Goal: Task Accomplishment & Management: Use online tool/utility

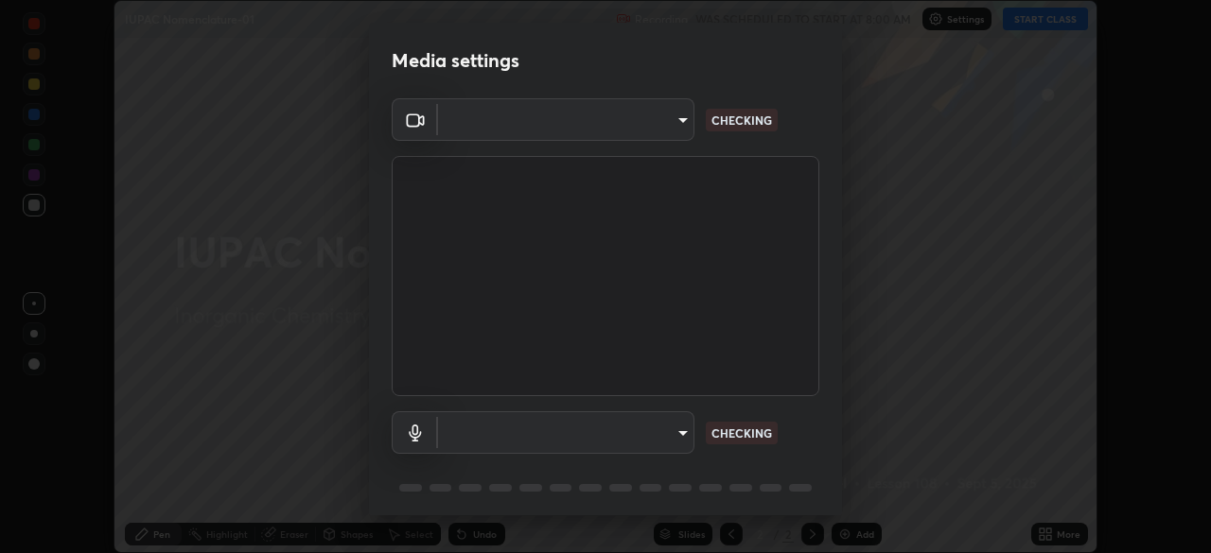
scroll to position [553, 1211]
type input "e935e90e6c1ab5daa0dcc92e8481b2929d3357ce8b6dafce0a80e6d5474c7f03"
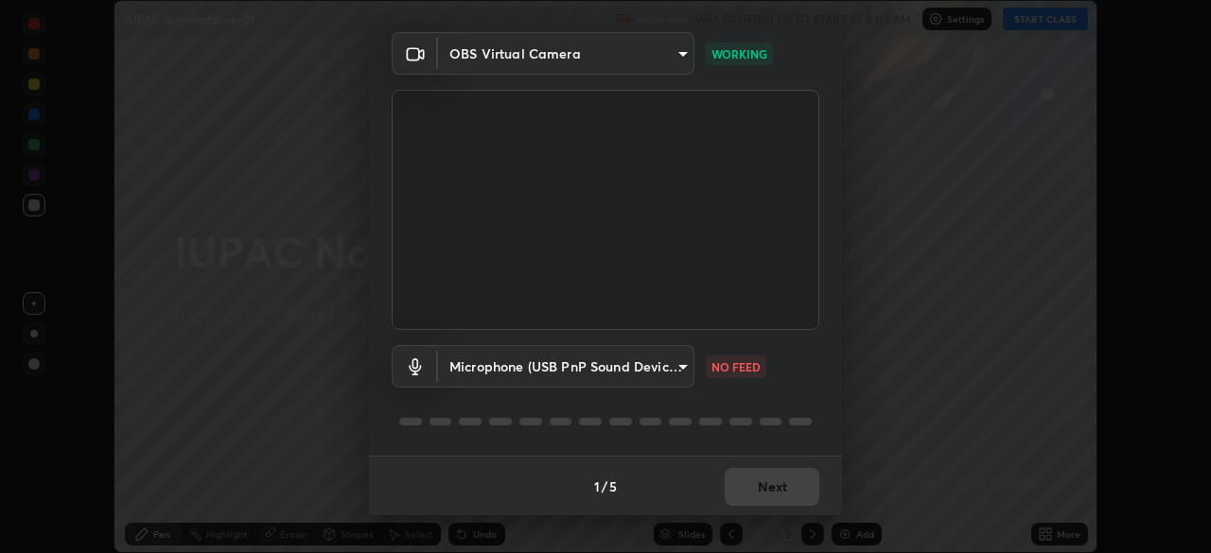
click at [676, 361] on body "Erase all IUPAC Nomenclature-01 Recording WAS SCHEDULED TO START AT 8:00 AM Set…" at bounding box center [605, 276] width 1211 height 553
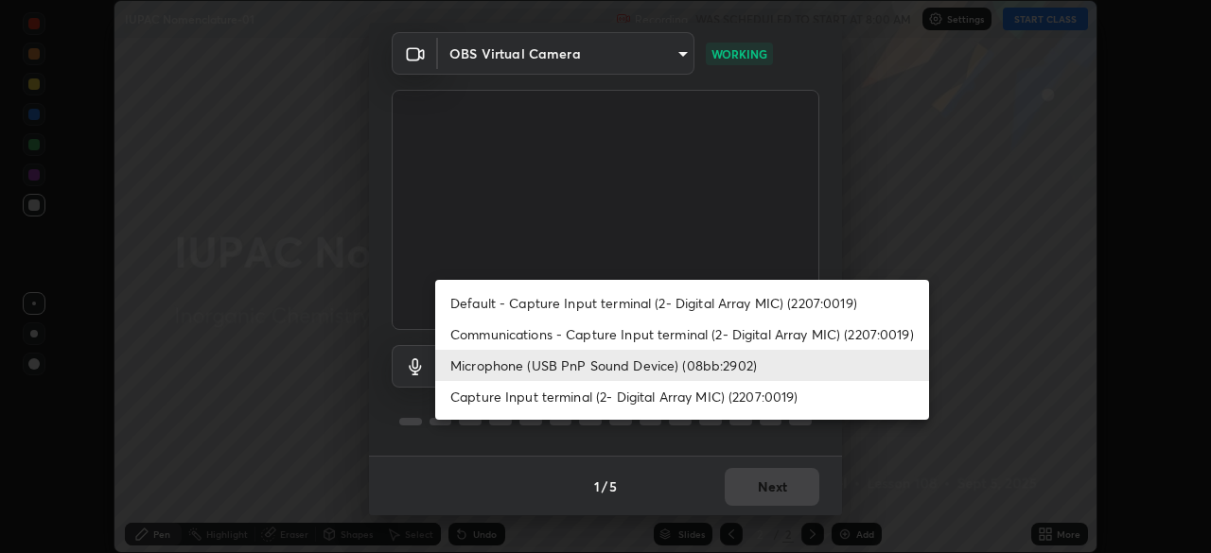
click at [707, 399] on li "Capture Input terminal (2- Digital Array MIC) (2207:0019)" at bounding box center [682, 396] width 494 height 31
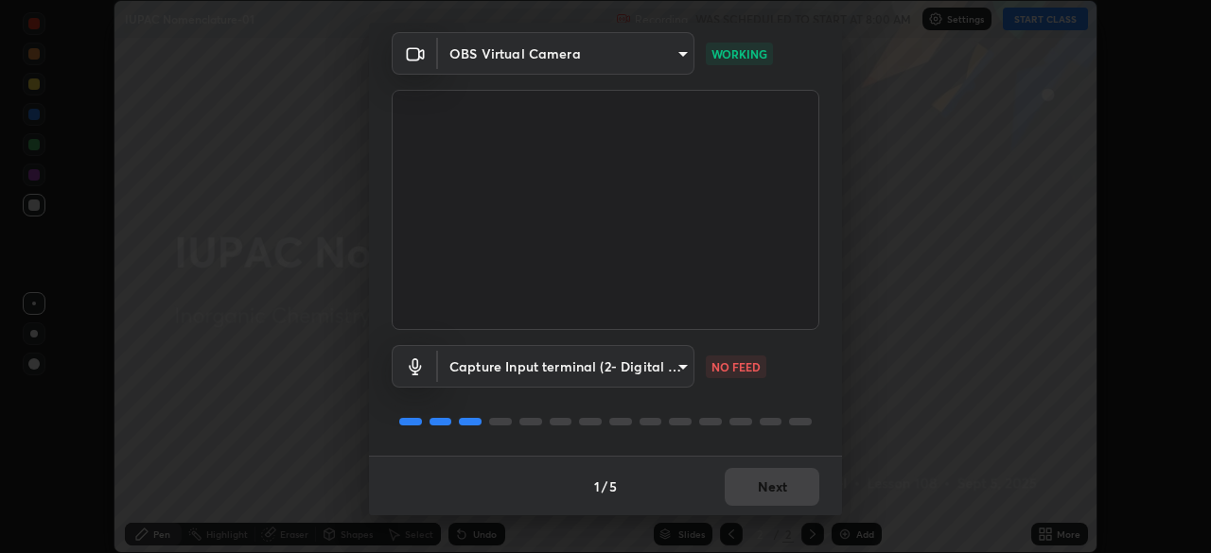
click at [679, 367] on body "Erase all IUPAC Nomenclature-01 Recording WAS SCHEDULED TO START AT 8:00 AM Set…" at bounding box center [605, 276] width 1211 height 553
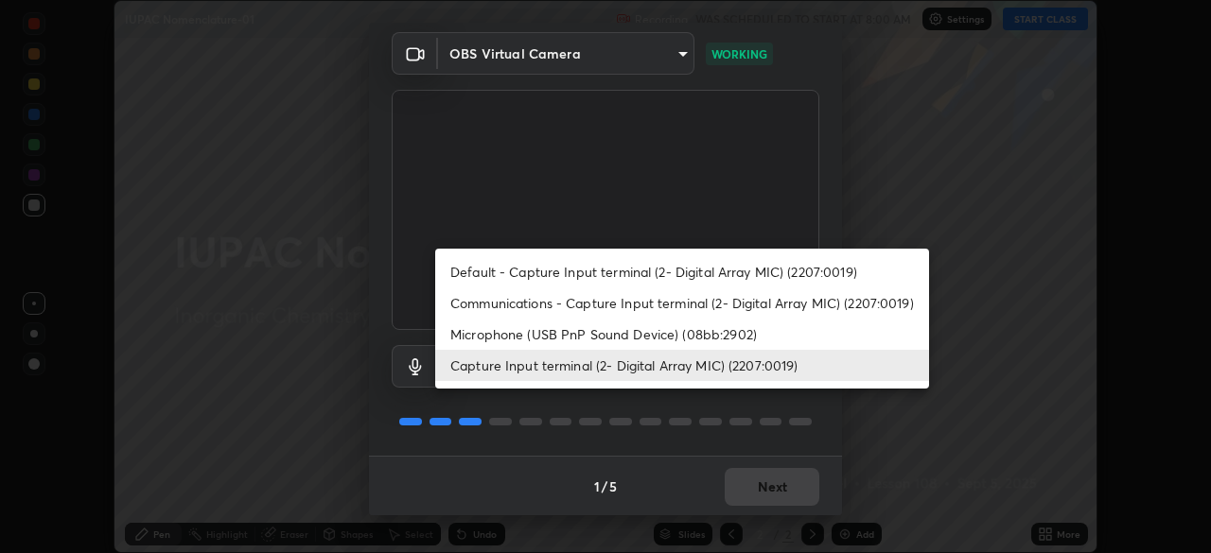
click at [690, 329] on li "Microphone (USB PnP Sound Device) (08bb:2902)" at bounding box center [682, 334] width 494 height 31
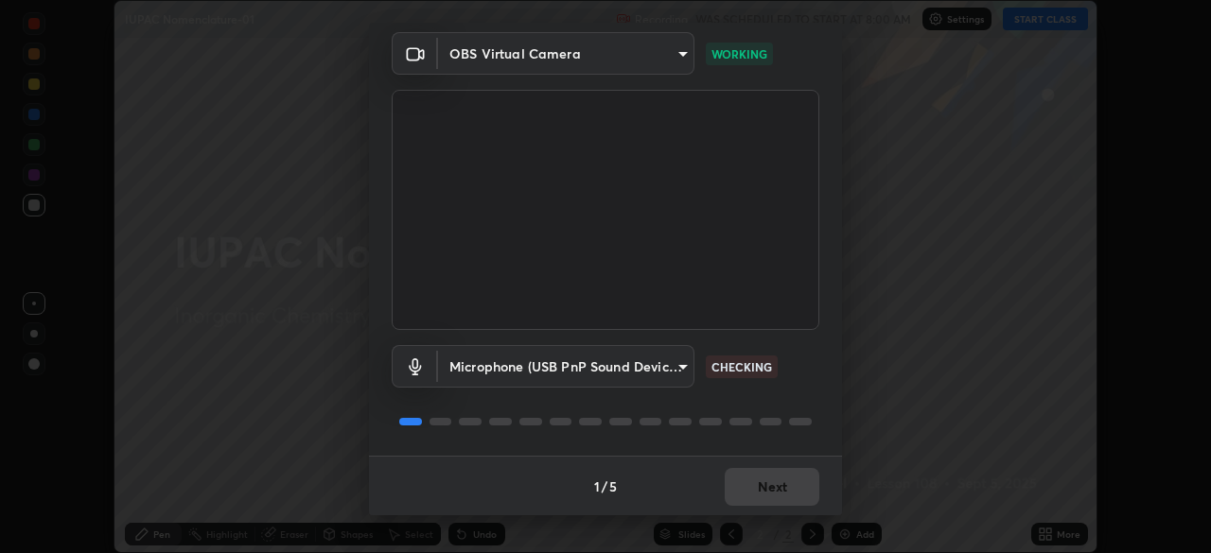
click at [663, 362] on body "Erase all IUPAC Nomenclature-01 Recording WAS SCHEDULED TO START AT 8:00 AM Set…" at bounding box center [605, 276] width 1211 height 553
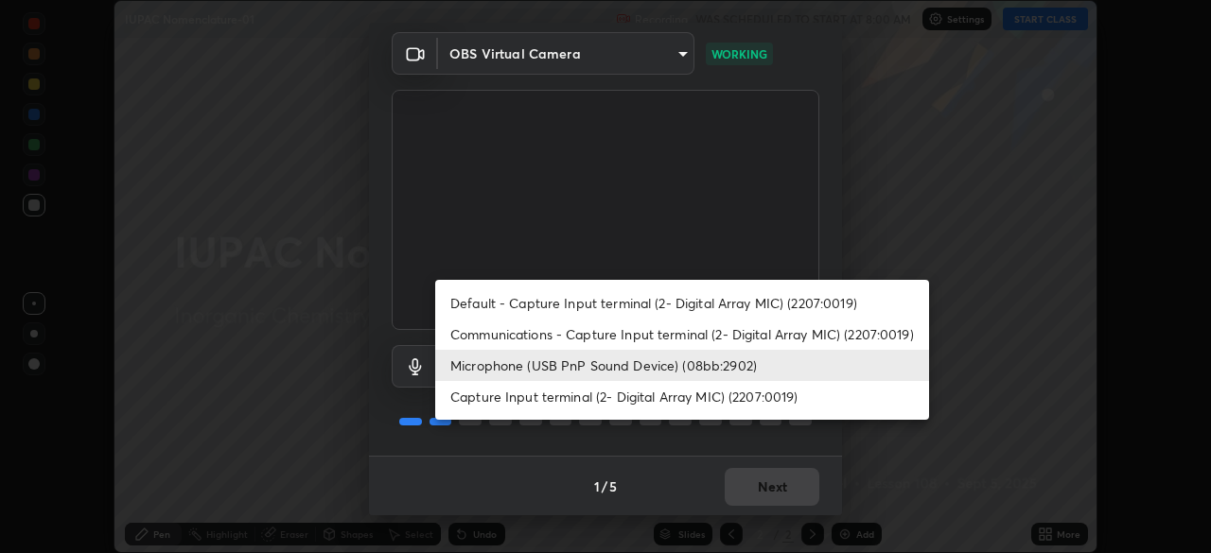
click at [671, 400] on li "Capture Input terminal (2- Digital Array MIC) (2207:0019)" at bounding box center [682, 396] width 494 height 31
type input "0b0f5612b23d45a236358cd6c9383be5ff66fbddf4e552bd91f60b62fa3eca15"
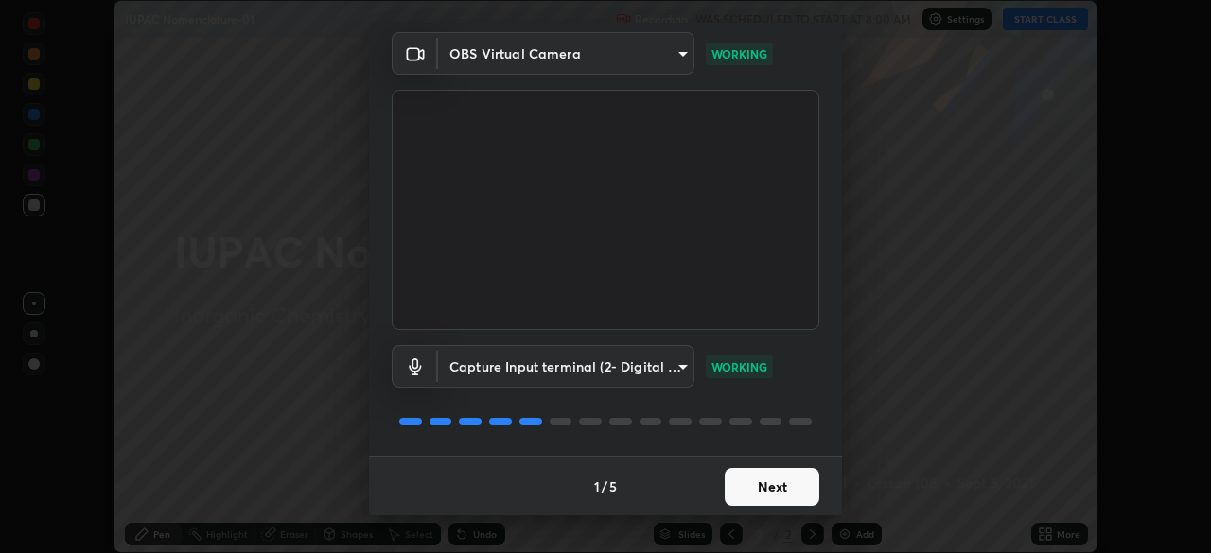
click at [797, 492] on button "Next" at bounding box center [771, 487] width 95 height 38
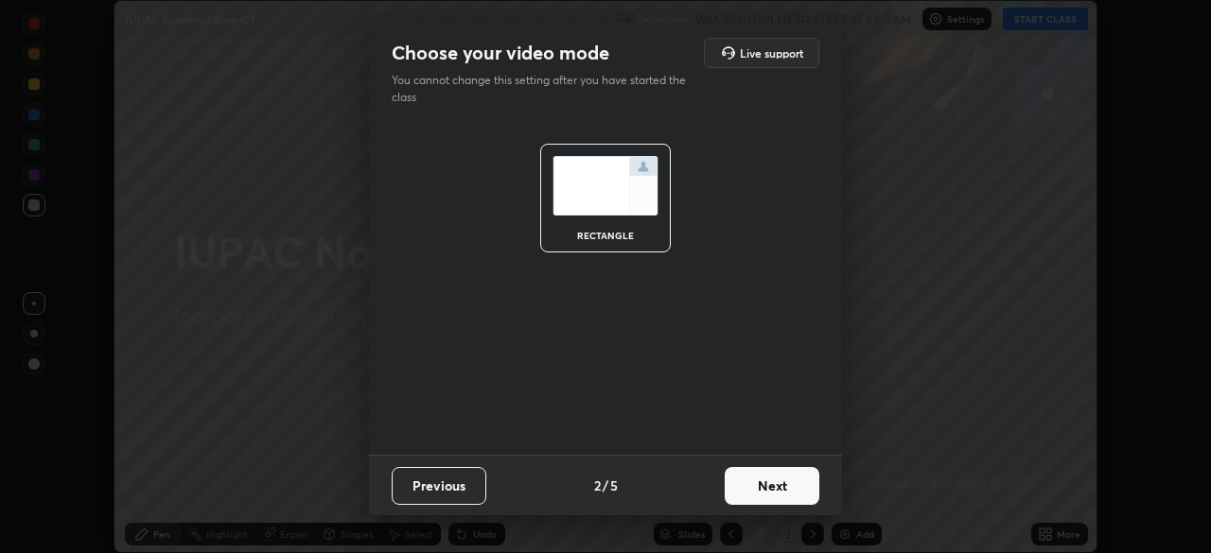
scroll to position [0, 0]
click at [809, 488] on button "Next" at bounding box center [771, 486] width 95 height 38
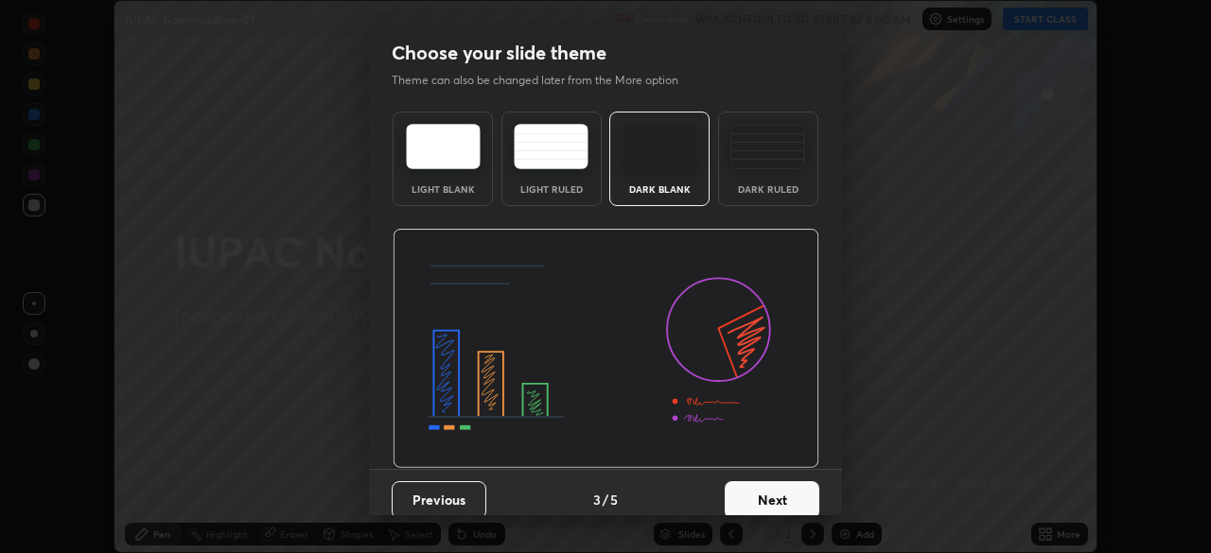
click at [793, 497] on button "Next" at bounding box center [771, 500] width 95 height 38
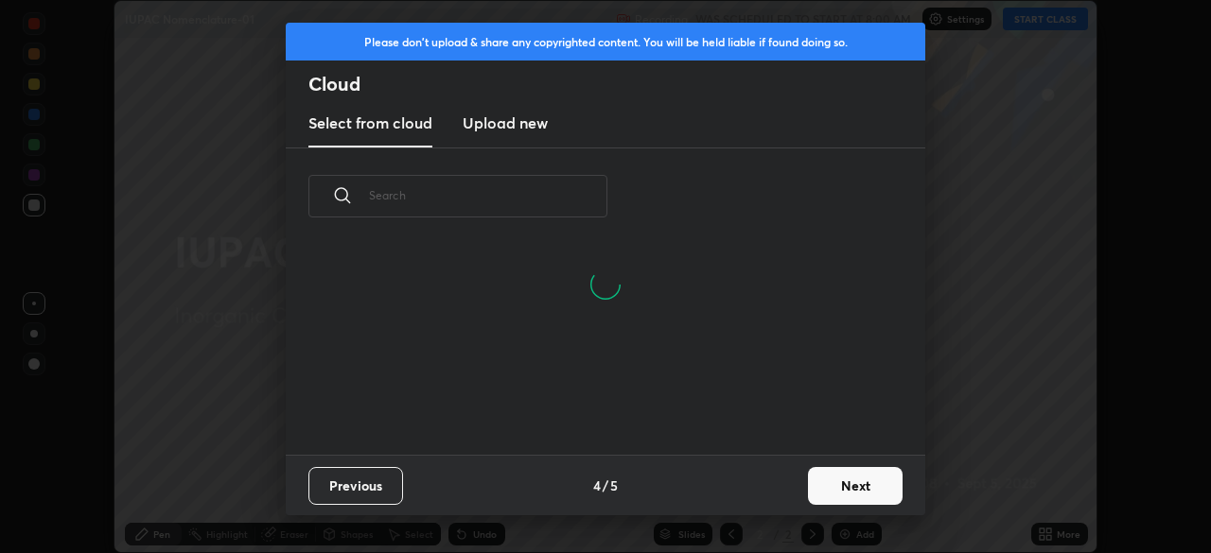
click at [840, 488] on button "Next" at bounding box center [855, 486] width 95 height 38
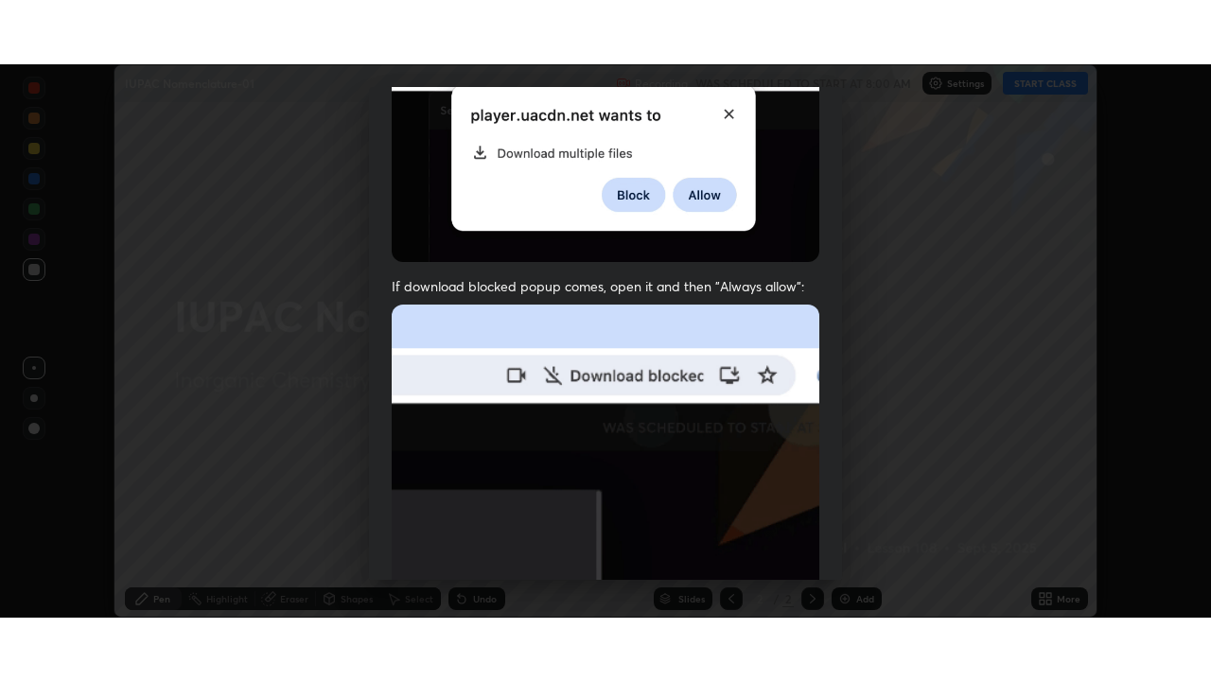
scroll to position [452, 0]
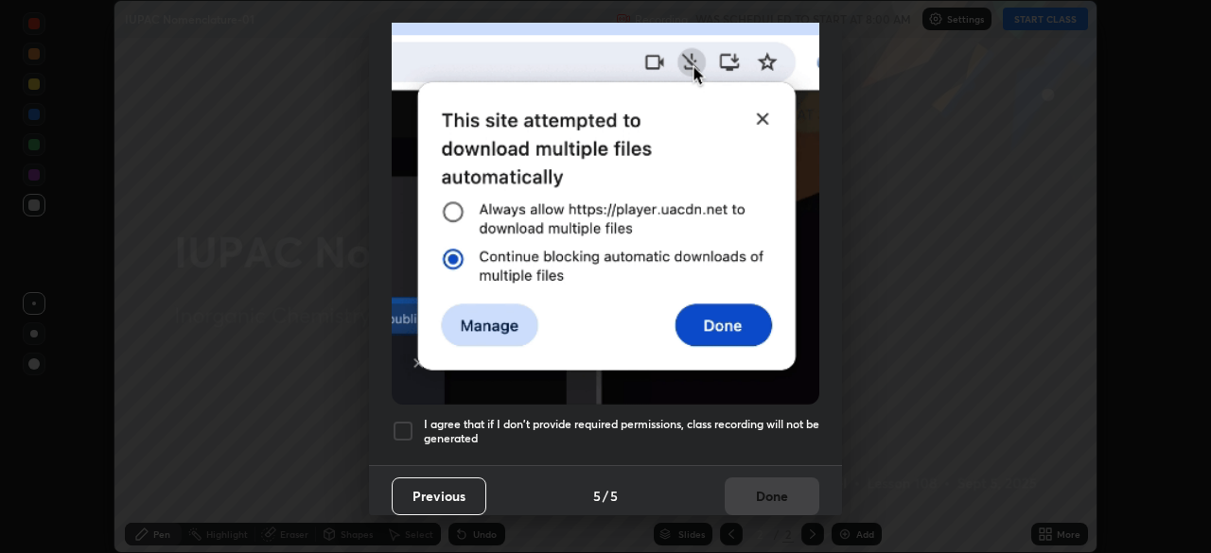
click at [787, 417] on h5 "I agree that if I don't provide required permissions, class recording will not …" at bounding box center [621, 431] width 395 height 29
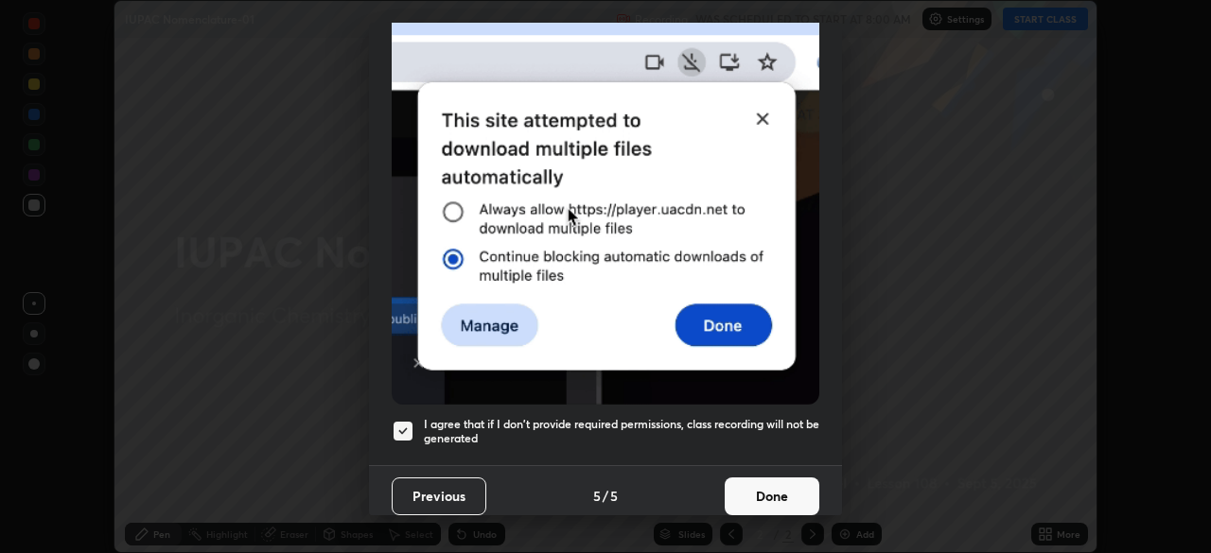
click at [781, 483] on button "Done" at bounding box center [771, 497] width 95 height 38
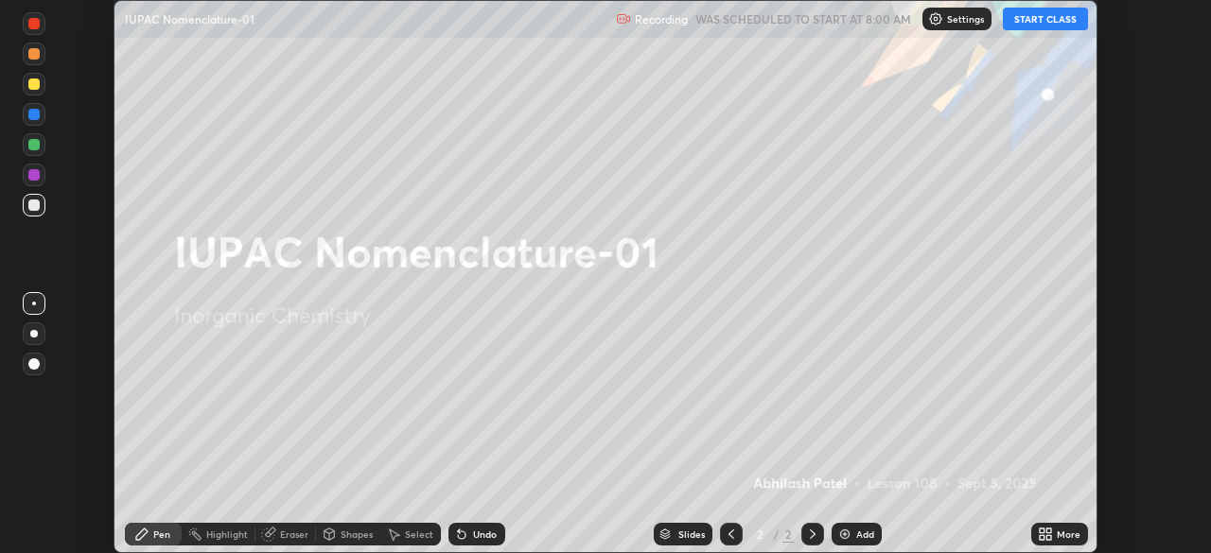
click at [1041, 537] on icon at bounding box center [1041, 537] width 5 height 5
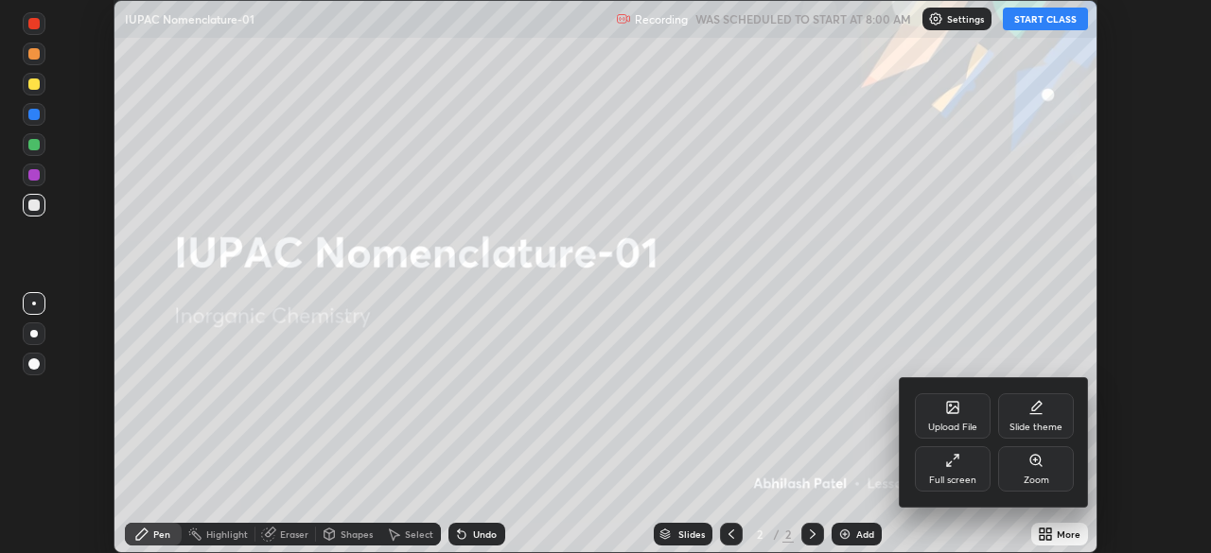
click at [966, 476] on div "Full screen" at bounding box center [952, 480] width 47 height 9
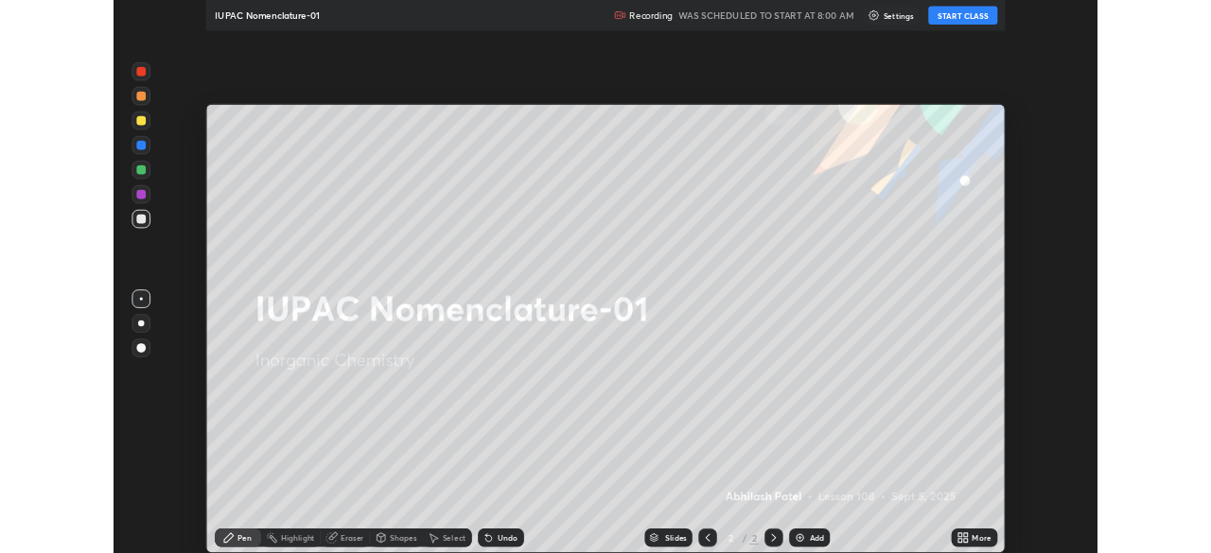
scroll to position [681, 1211]
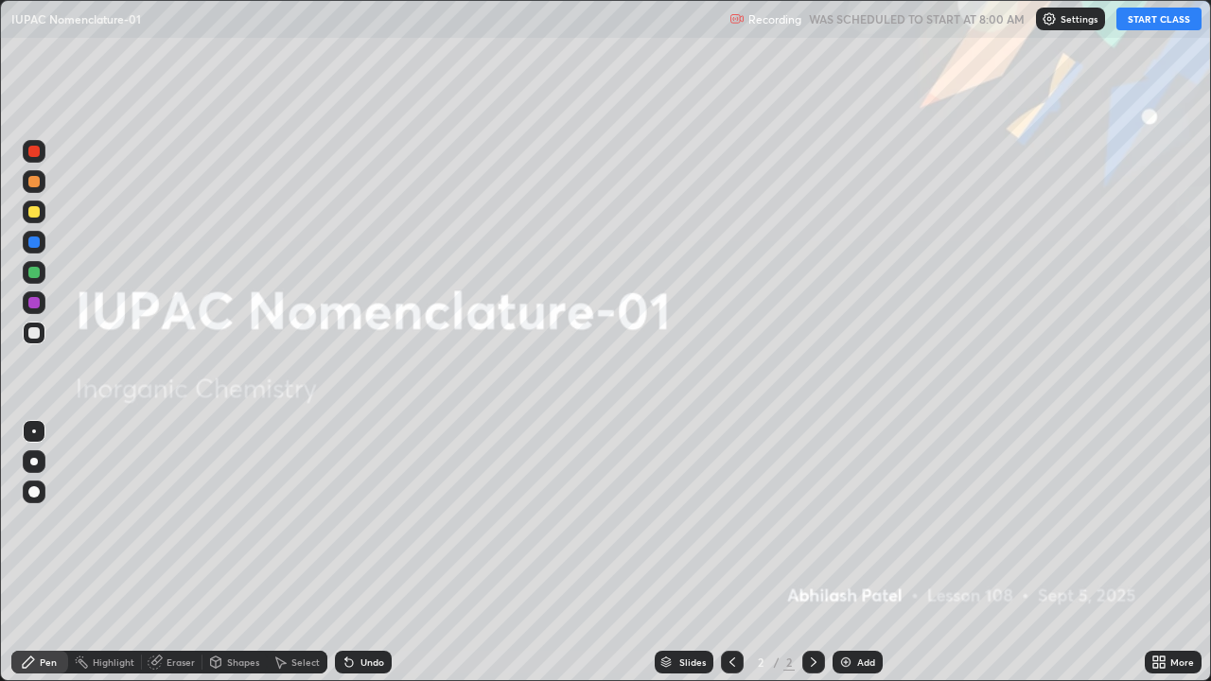
click at [1162, 21] on button "START CLASS" at bounding box center [1158, 19] width 85 height 23
click at [852, 552] on div "Add" at bounding box center [857, 662] width 50 height 23
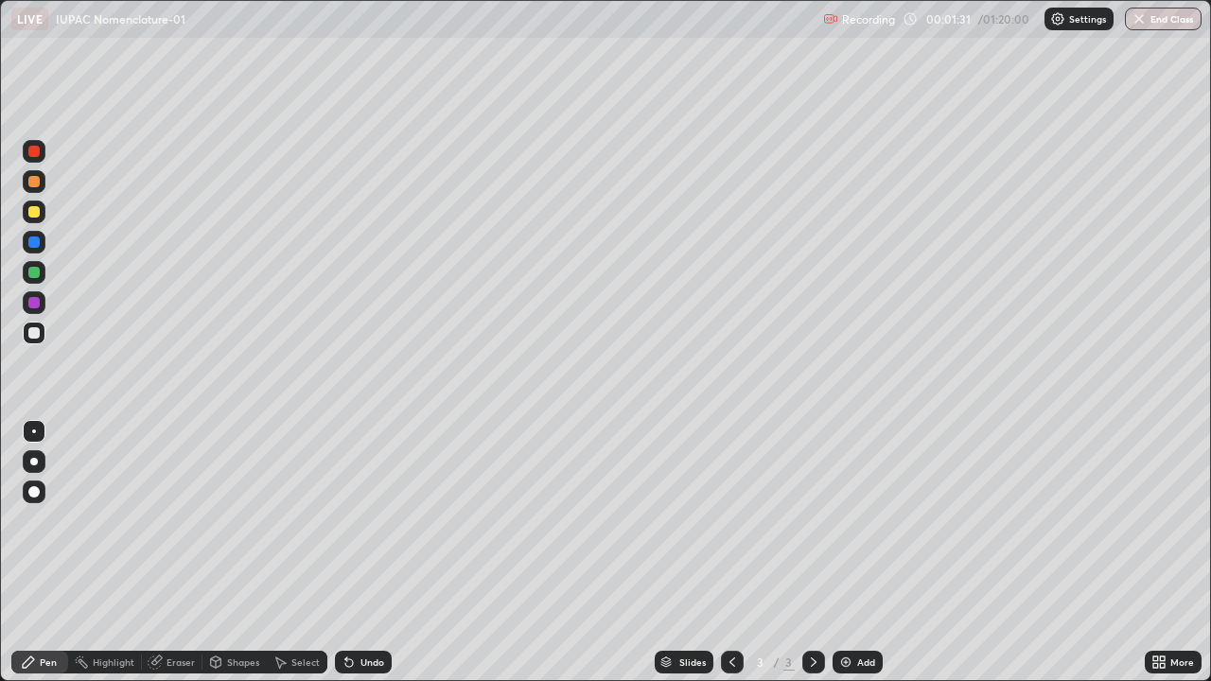
click at [34, 462] on div at bounding box center [34, 462] width 8 height 8
click at [373, 552] on div "Undo" at bounding box center [372, 661] width 24 height 9
click at [370, 552] on div "Undo" at bounding box center [363, 662] width 57 height 23
click at [36, 181] on div at bounding box center [33, 181] width 11 height 11
click at [299, 552] on div "Select" at bounding box center [305, 661] width 28 height 9
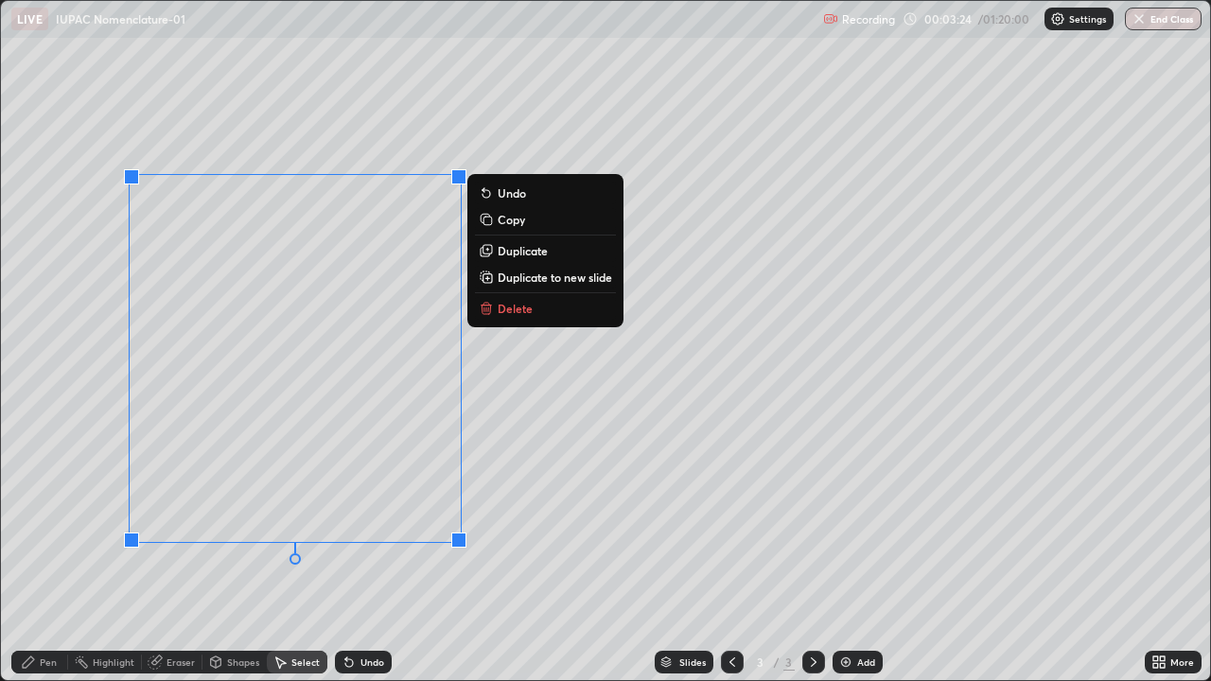
click at [519, 435] on div "0 ° Undo Copy Duplicate Duplicate to new slide Delete" at bounding box center [606, 341] width 1210 height 680
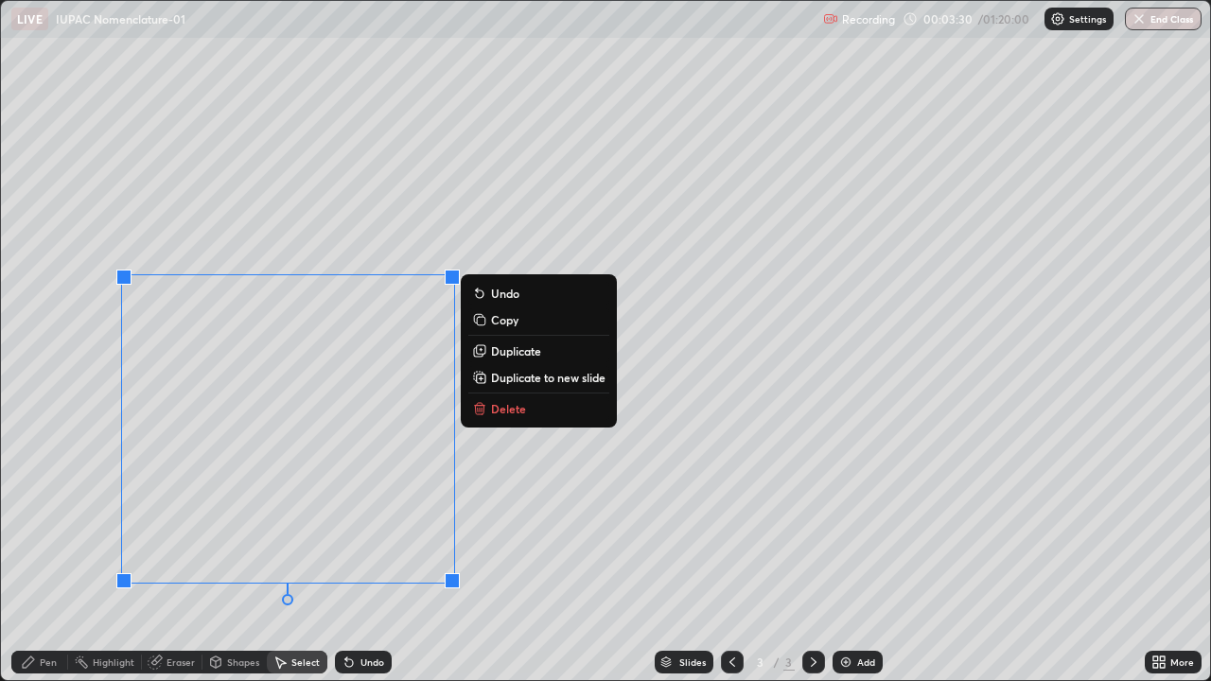
click at [477, 505] on div "0 ° Undo Copy Duplicate Duplicate to new slide Delete" at bounding box center [606, 341] width 1210 height 680
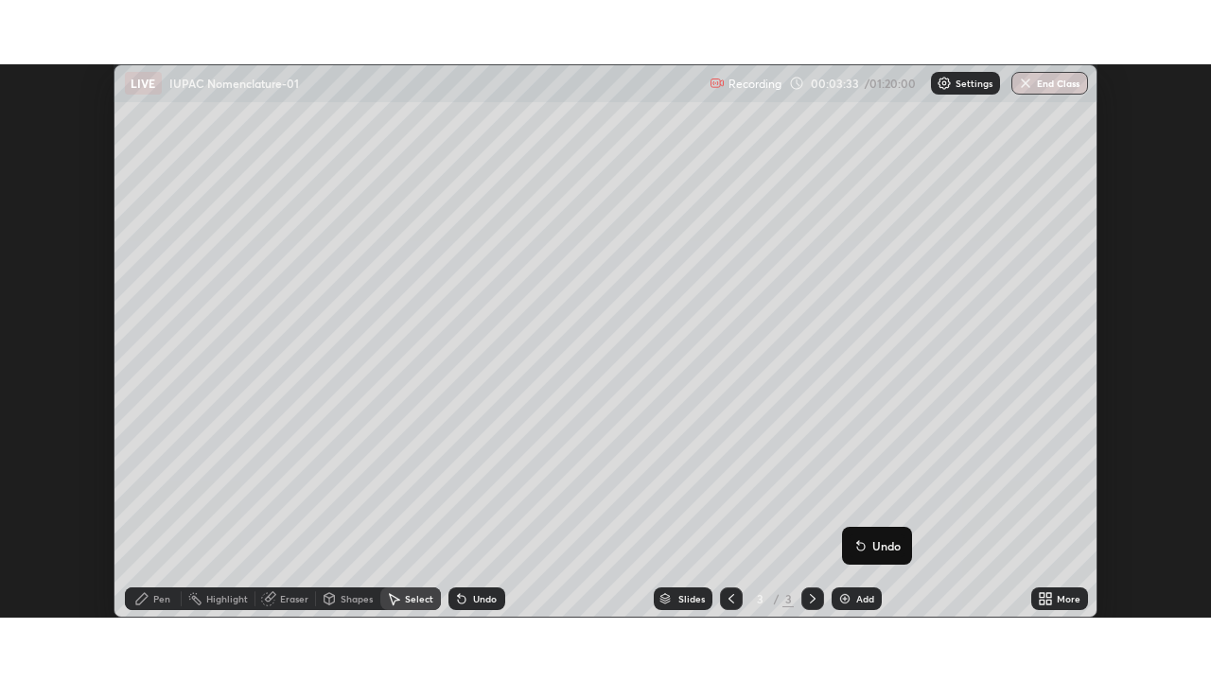
scroll to position [94020, 93363]
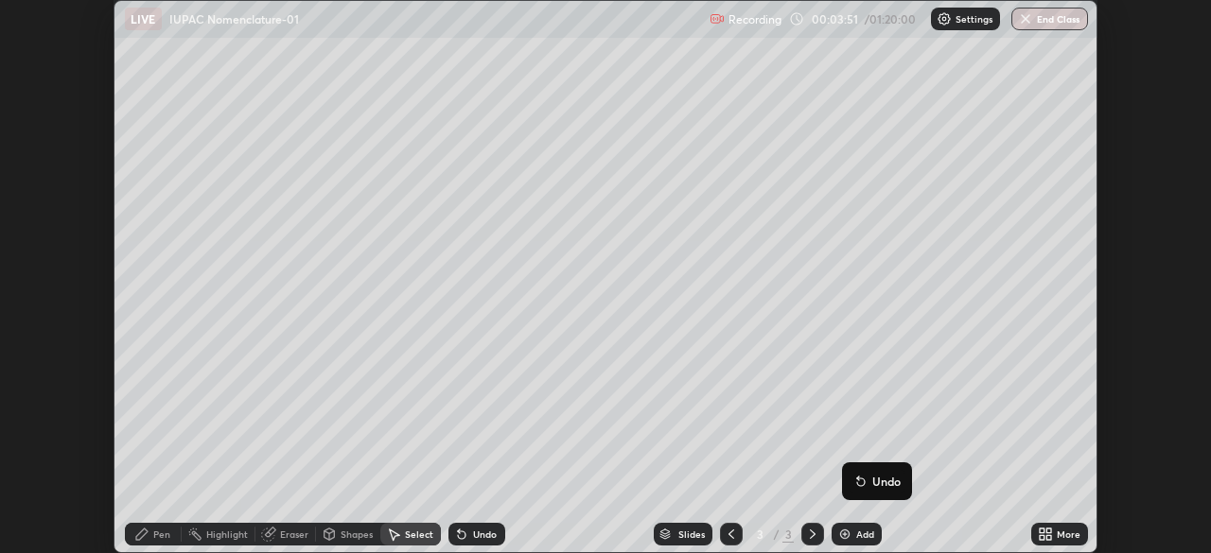
click at [1041, 531] on icon at bounding box center [1041, 531] width 5 height 5
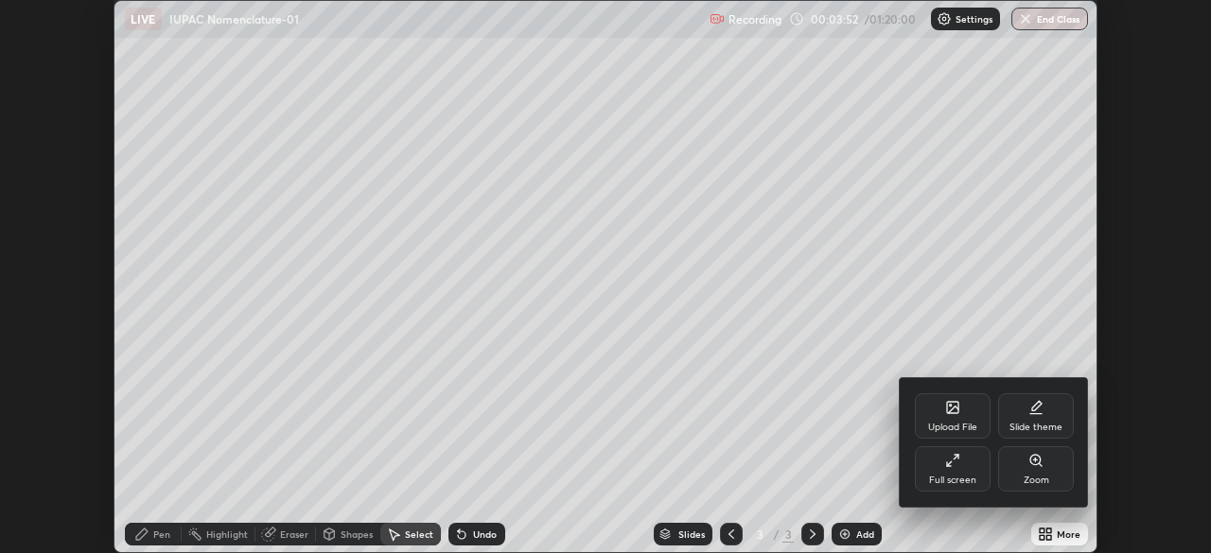
click at [962, 477] on div "Full screen" at bounding box center [952, 480] width 47 height 9
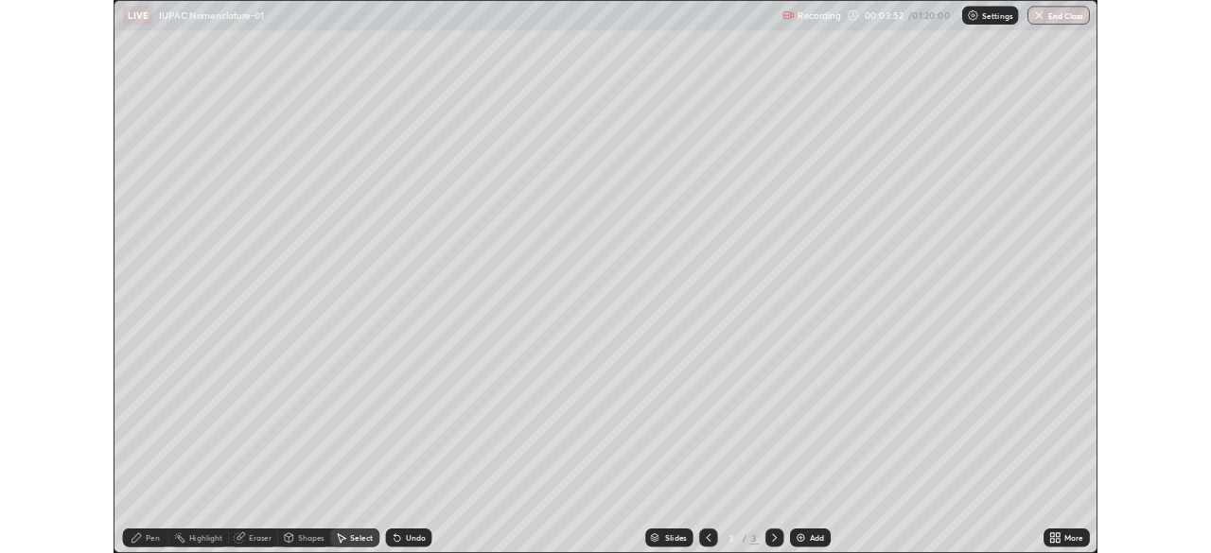
scroll to position [681, 1211]
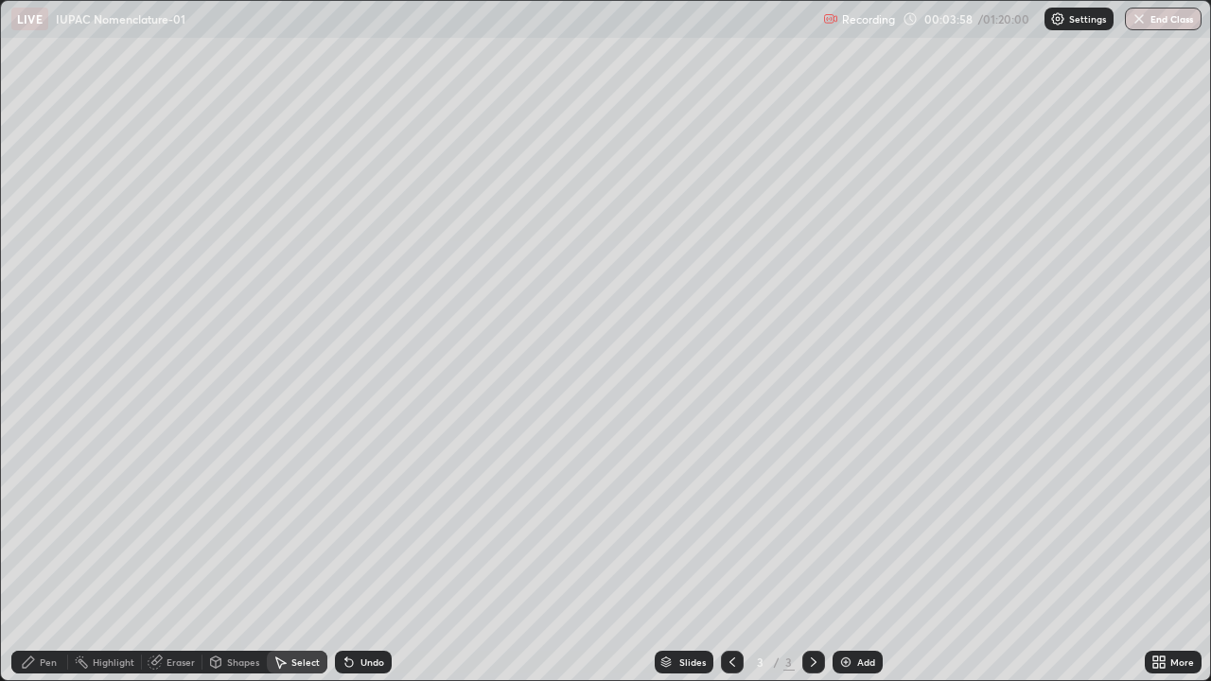
click at [37, 552] on div "Pen" at bounding box center [39, 662] width 57 height 23
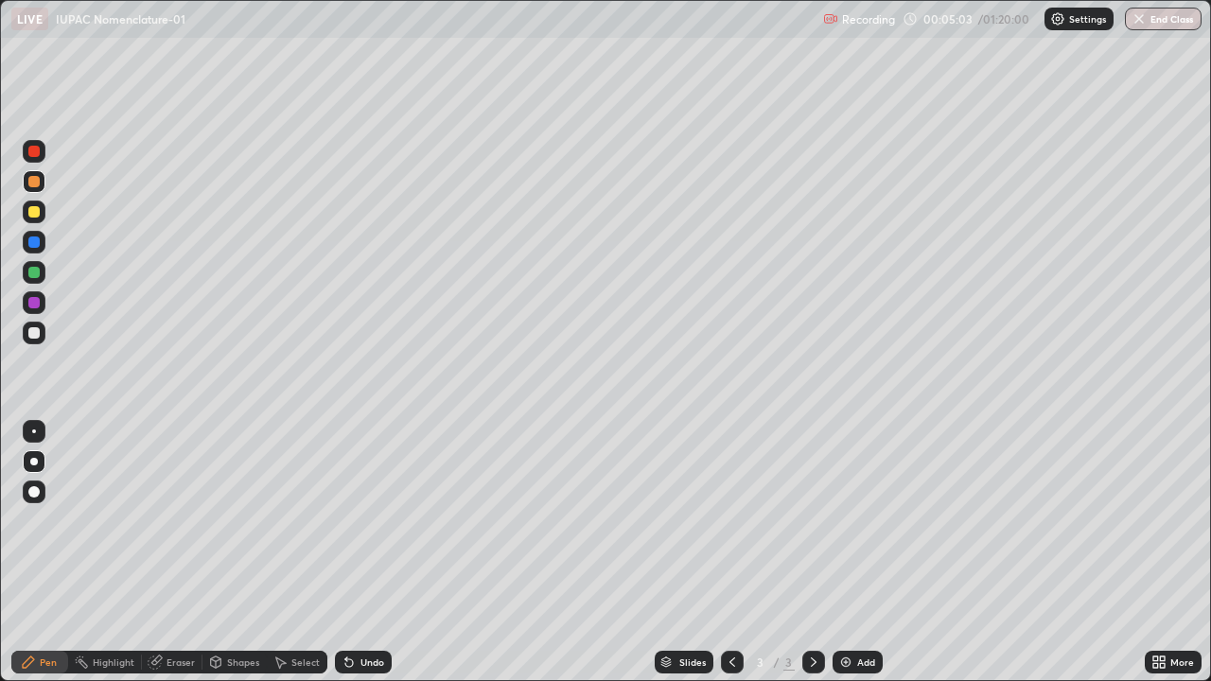
click at [170, 552] on div "Eraser" at bounding box center [172, 662] width 61 height 23
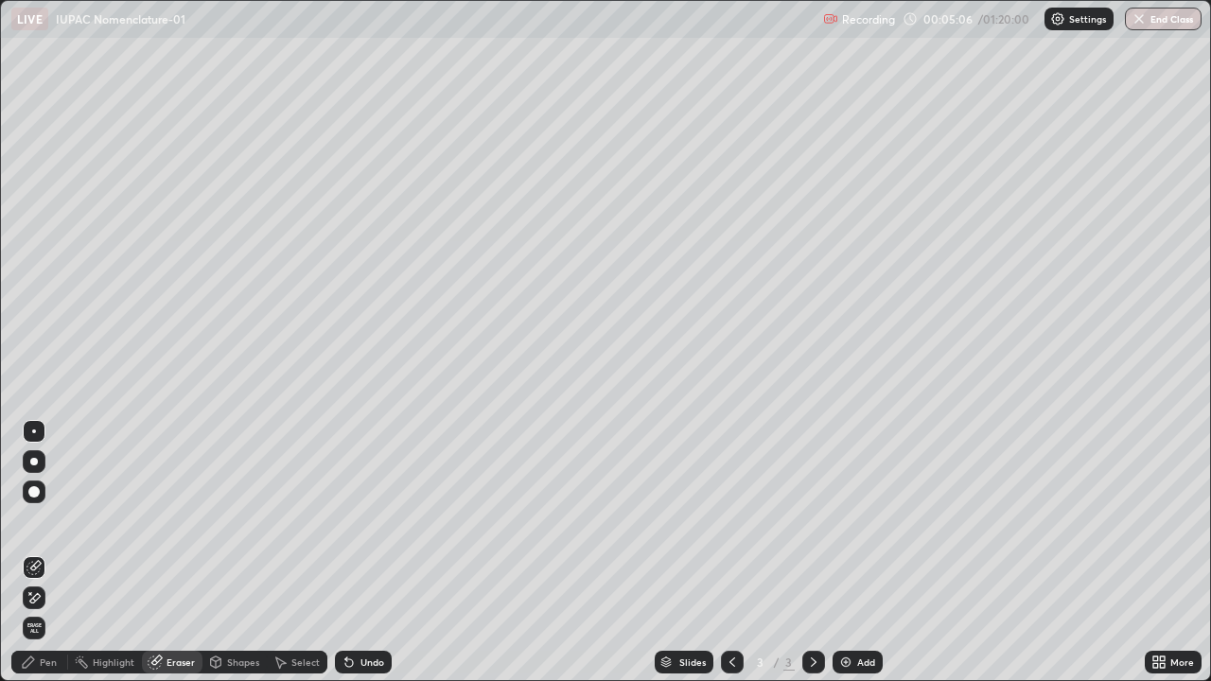
click at [39, 552] on div "Pen" at bounding box center [39, 662] width 57 height 23
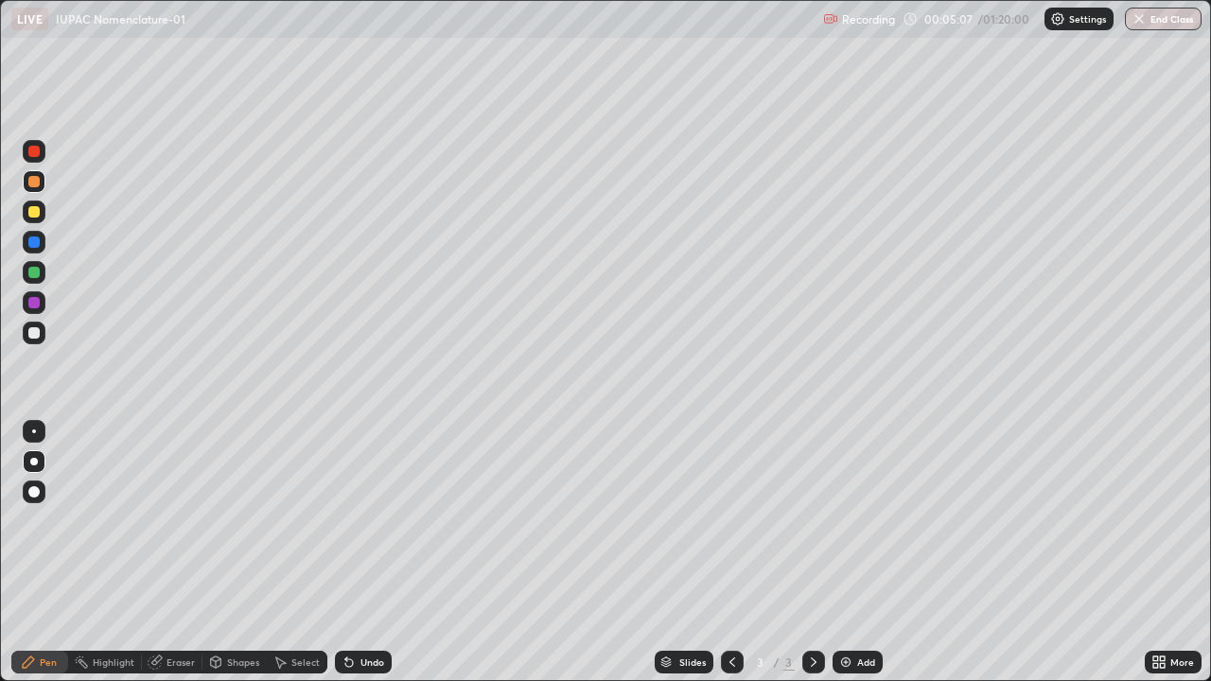
click at [40, 337] on div at bounding box center [34, 333] width 23 height 23
click at [37, 271] on div at bounding box center [33, 272] width 11 height 11
click at [360, 552] on div "Undo" at bounding box center [372, 661] width 24 height 9
click at [372, 552] on div "Undo" at bounding box center [372, 661] width 24 height 9
click at [345, 552] on icon at bounding box center [349, 663] width 8 height 8
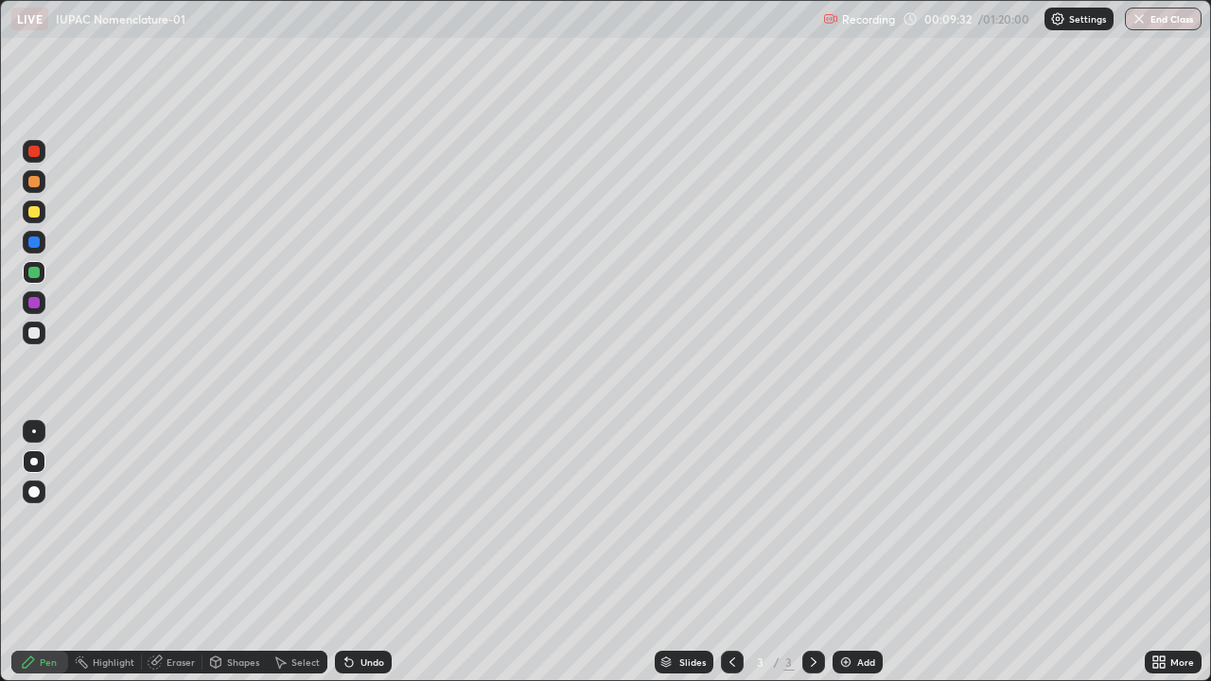
click at [368, 552] on div "Undo" at bounding box center [372, 661] width 24 height 9
click at [363, 552] on div "Undo" at bounding box center [372, 661] width 24 height 9
click at [364, 552] on div "Undo" at bounding box center [372, 661] width 24 height 9
click at [365, 552] on div "Undo" at bounding box center [372, 661] width 24 height 9
click at [362, 552] on div "Undo" at bounding box center [372, 661] width 24 height 9
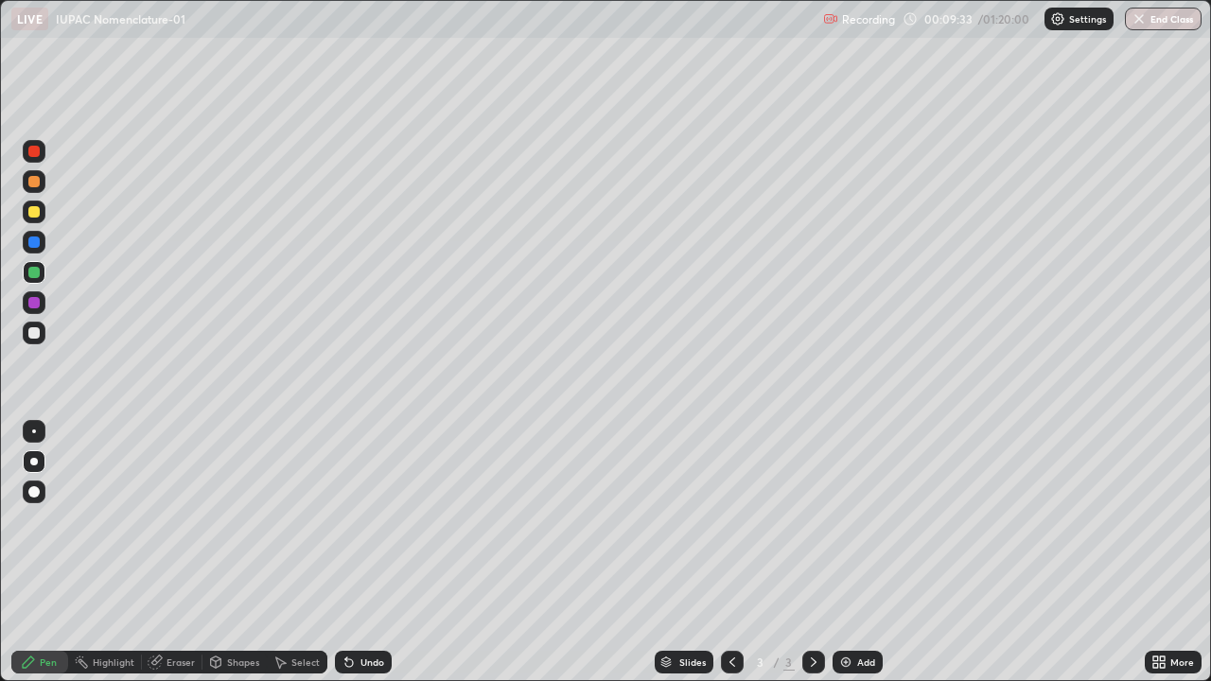
click at [361, 552] on div "Undo" at bounding box center [372, 661] width 24 height 9
click at [360, 552] on div "Undo" at bounding box center [372, 661] width 24 height 9
click at [361, 552] on div "Undo" at bounding box center [372, 661] width 24 height 9
click at [362, 552] on div "Undo" at bounding box center [372, 661] width 24 height 9
click at [360, 552] on div "Undo" at bounding box center [372, 661] width 24 height 9
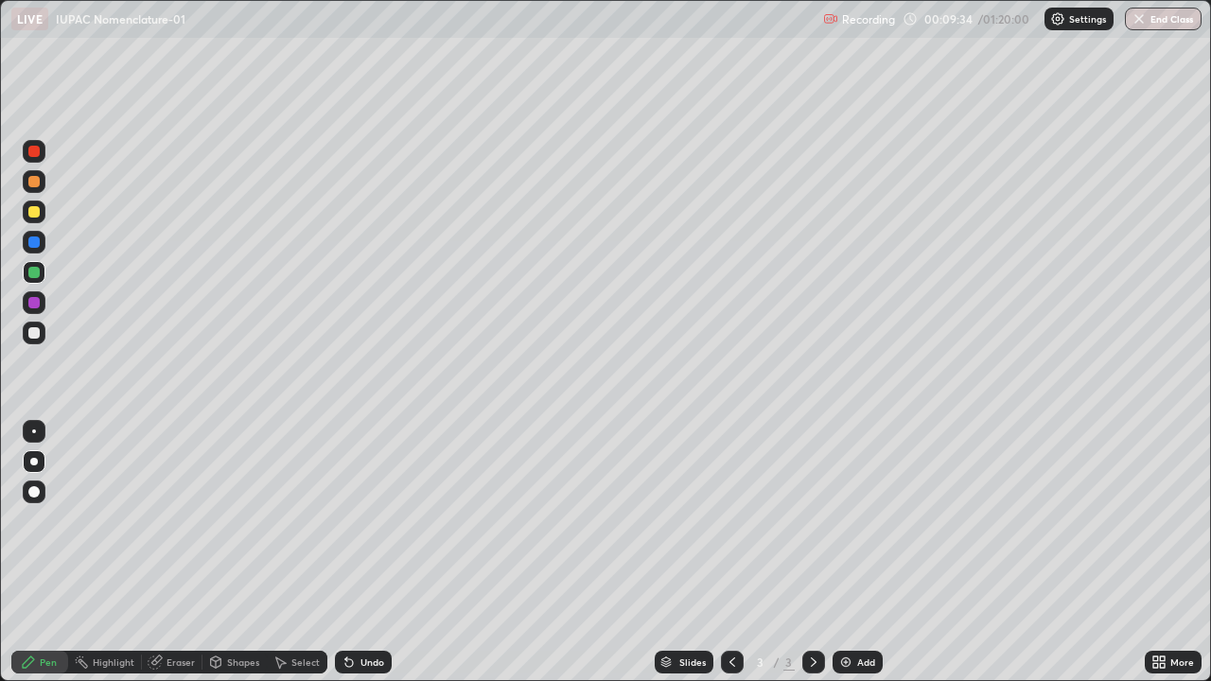
click at [360, 552] on div "Undo" at bounding box center [372, 661] width 24 height 9
click at [369, 552] on div "Undo" at bounding box center [372, 661] width 24 height 9
click at [367, 552] on div "Undo" at bounding box center [363, 662] width 57 height 23
click at [365, 552] on div "Undo" at bounding box center [363, 662] width 57 height 23
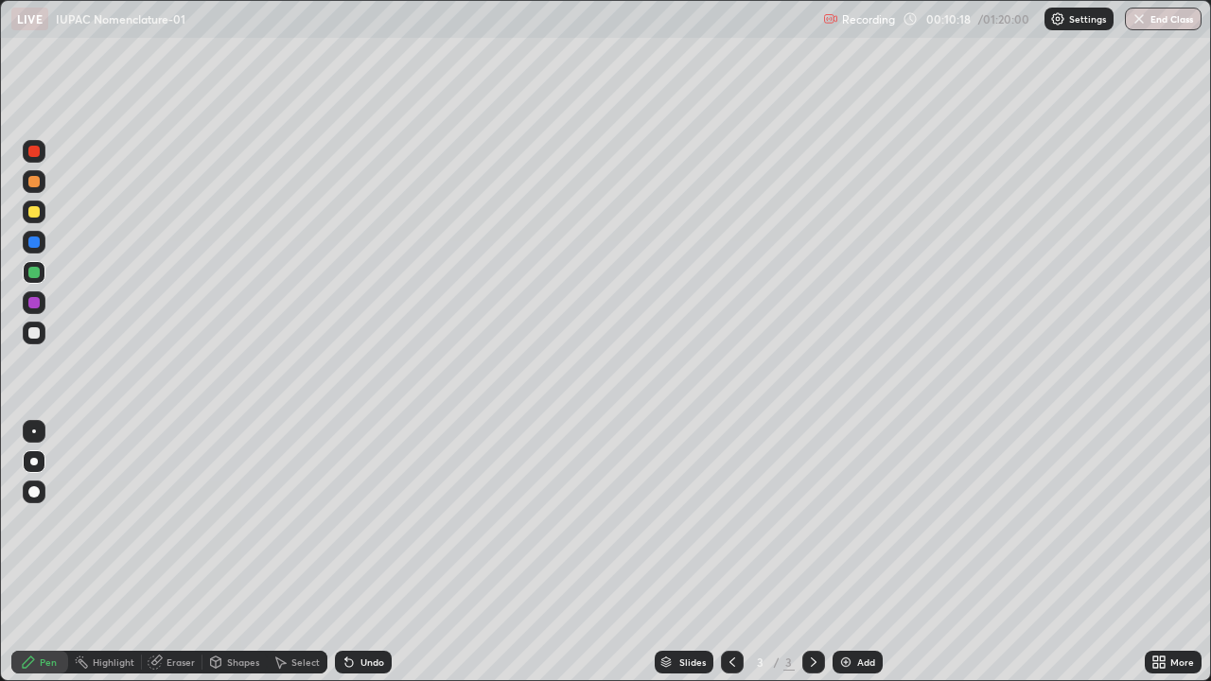
click at [373, 552] on div "Undo" at bounding box center [372, 661] width 24 height 9
click at [375, 552] on div "Undo" at bounding box center [372, 661] width 24 height 9
click at [362, 552] on div "Undo" at bounding box center [372, 661] width 24 height 9
click at [847, 552] on img at bounding box center [845, 661] width 15 height 15
click at [39, 330] on div at bounding box center [33, 332] width 11 height 11
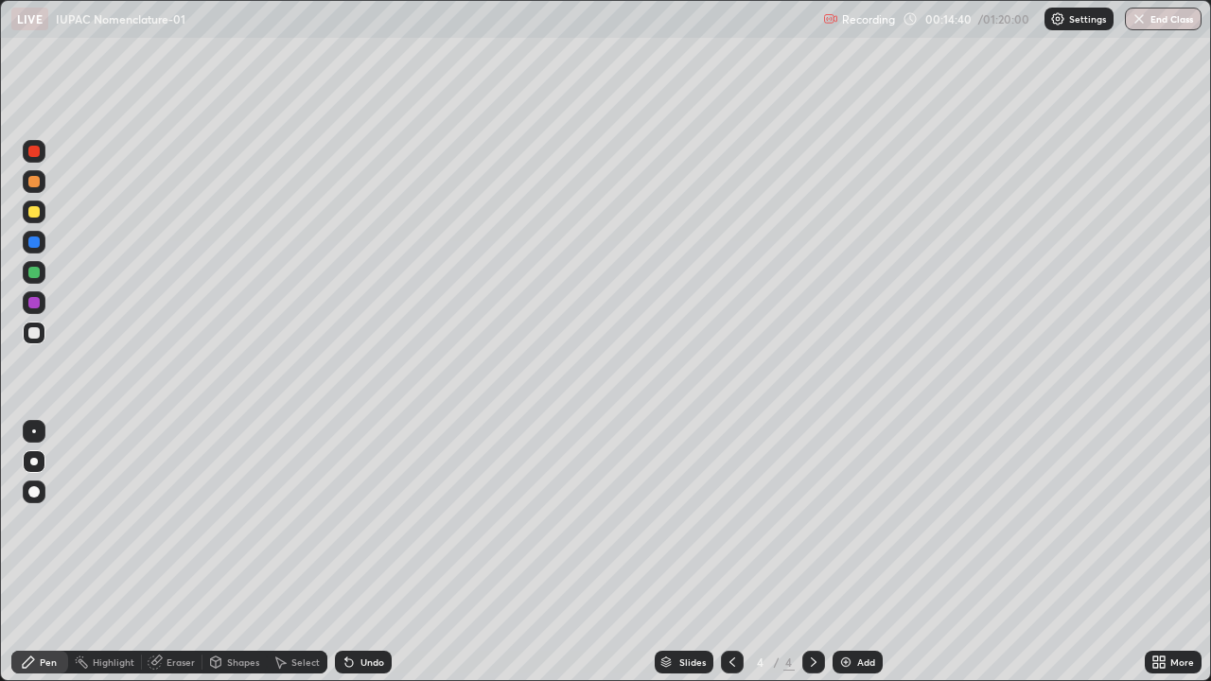
click at [36, 206] on div at bounding box center [33, 211] width 11 height 11
click at [38, 180] on div at bounding box center [33, 181] width 11 height 11
click at [370, 552] on div "Undo" at bounding box center [363, 662] width 57 height 23
click at [361, 552] on div "Undo" at bounding box center [372, 661] width 24 height 9
click at [378, 552] on div "Undo" at bounding box center [372, 661] width 24 height 9
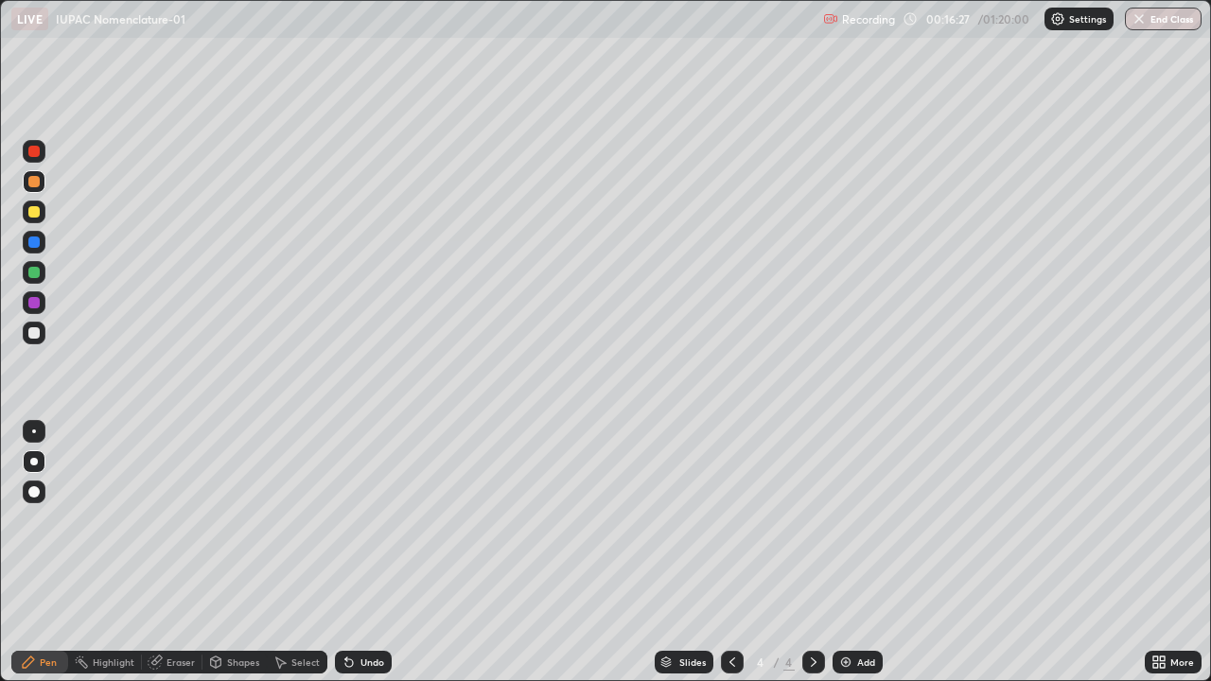
click at [367, 552] on div "Undo" at bounding box center [372, 661] width 24 height 9
click at [352, 552] on div "Undo" at bounding box center [363, 662] width 57 height 23
click at [350, 552] on icon at bounding box center [348, 661] width 15 height 15
click at [174, 552] on div "Eraser" at bounding box center [180, 661] width 28 height 9
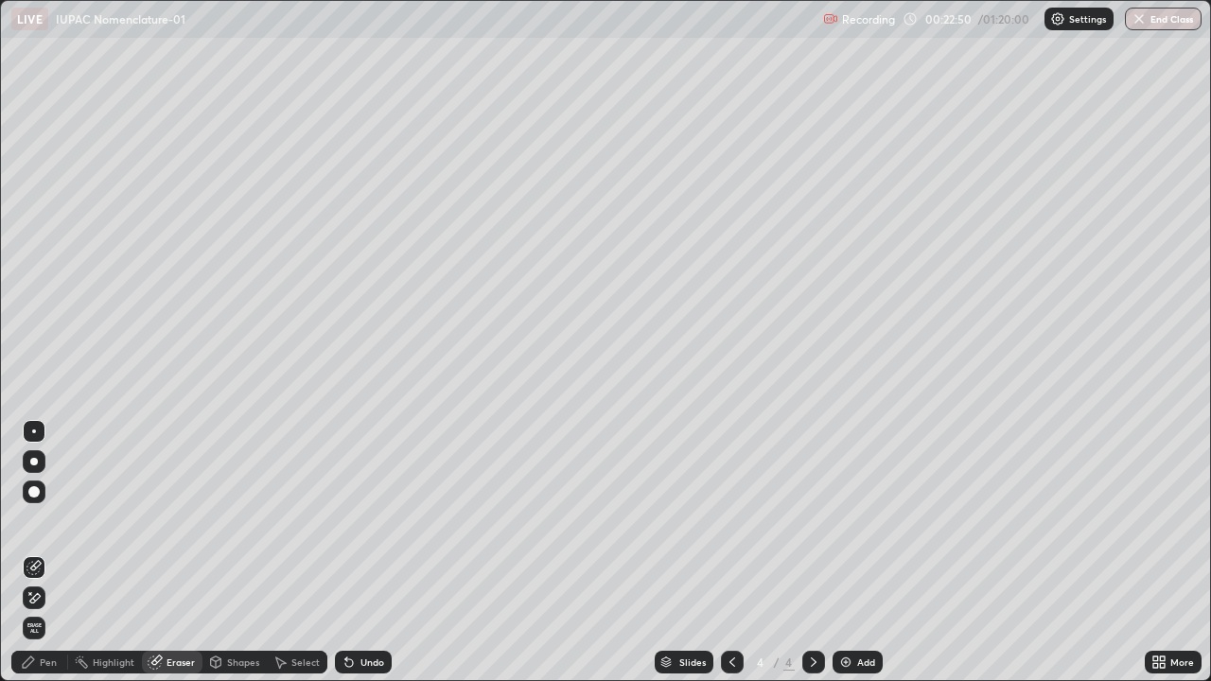
click at [375, 552] on div "Undo" at bounding box center [372, 661] width 24 height 9
click at [373, 552] on div "Undo" at bounding box center [372, 661] width 24 height 9
click at [369, 552] on div "Undo" at bounding box center [372, 661] width 24 height 9
click at [365, 552] on div "Undo" at bounding box center [372, 661] width 24 height 9
click at [49, 552] on div "Pen" at bounding box center [48, 661] width 17 height 9
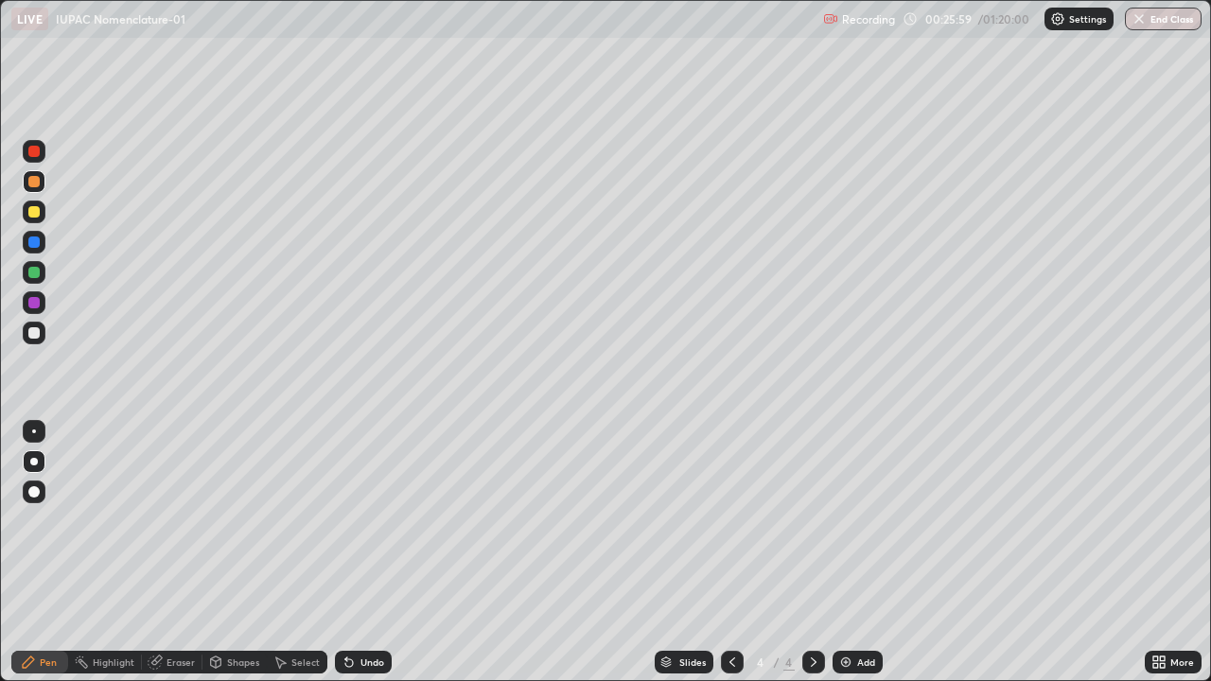
click at [371, 552] on div "Undo" at bounding box center [372, 661] width 24 height 9
click at [373, 552] on div "Undo" at bounding box center [372, 661] width 24 height 9
click at [375, 552] on div "Undo" at bounding box center [363, 662] width 57 height 23
click at [375, 552] on div "Undo" at bounding box center [372, 661] width 24 height 9
click at [370, 552] on div "Undo" at bounding box center [372, 661] width 24 height 9
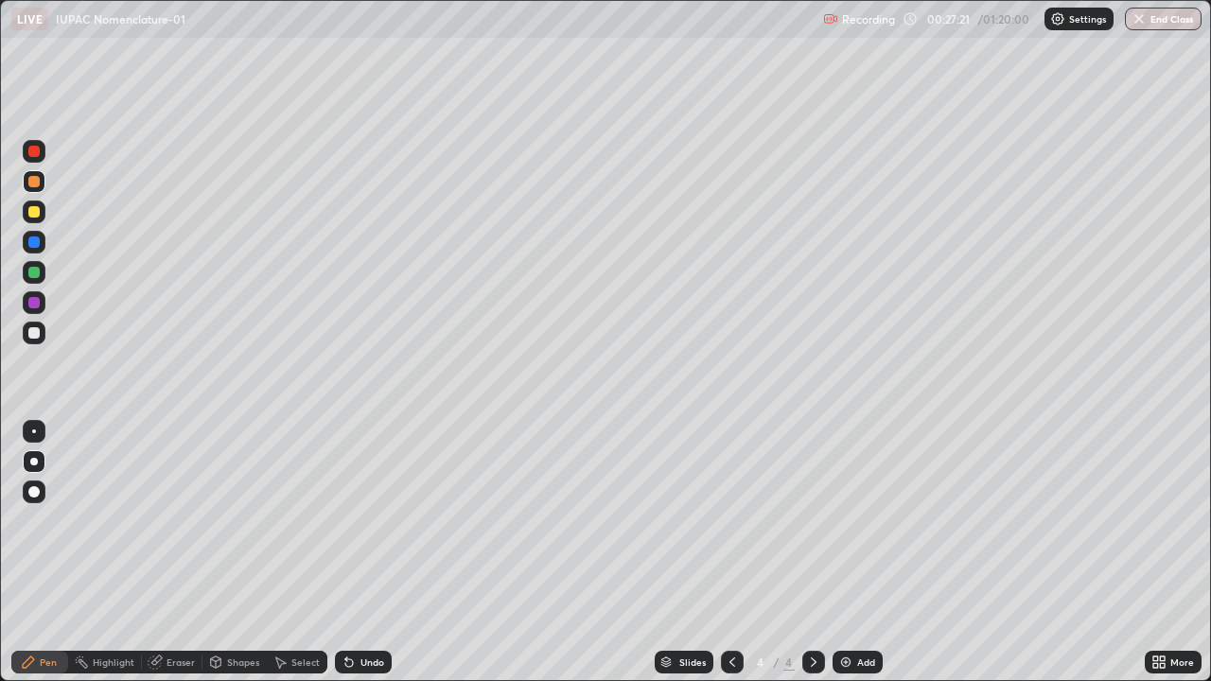
click at [359, 552] on div "Undo" at bounding box center [363, 662] width 57 height 23
click at [356, 552] on div "Undo" at bounding box center [363, 662] width 57 height 23
click at [354, 552] on div "Undo" at bounding box center [363, 662] width 57 height 23
click at [352, 552] on div "Undo" at bounding box center [363, 662] width 57 height 23
click at [354, 552] on div "Undo" at bounding box center [363, 662] width 57 height 23
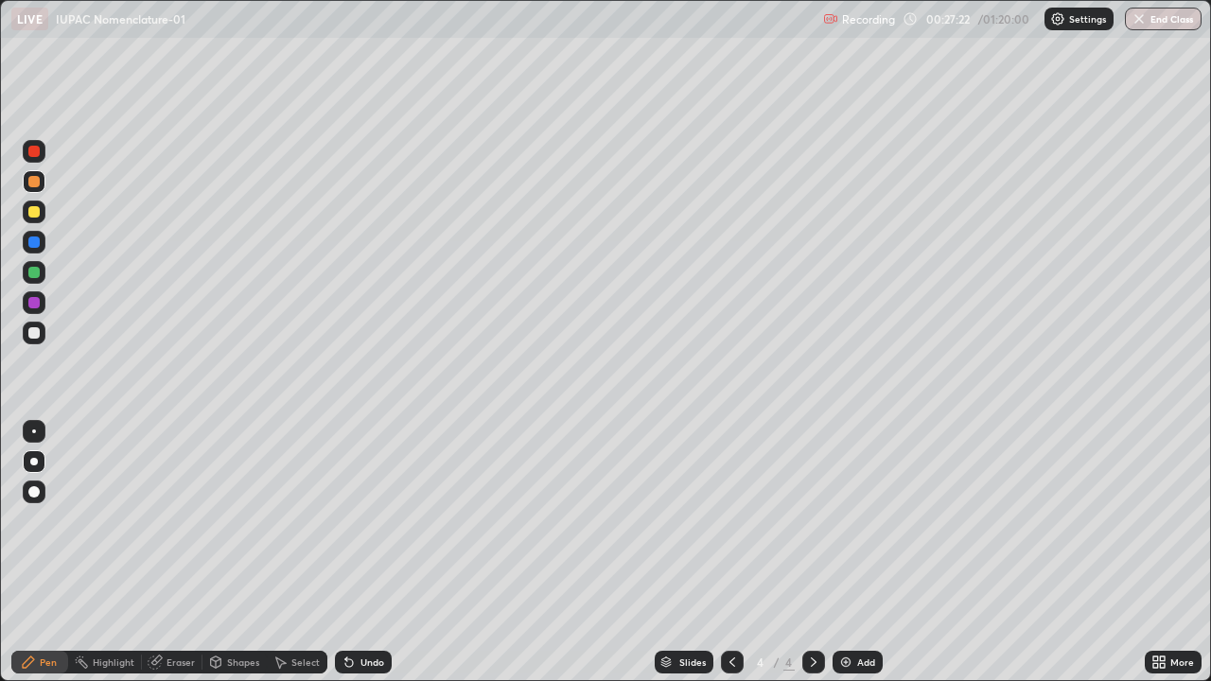
click at [355, 552] on div "Undo" at bounding box center [363, 662] width 57 height 23
click at [354, 552] on div "Undo" at bounding box center [363, 662] width 57 height 23
click at [352, 552] on div "Undo" at bounding box center [363, 662] width 57 height 23
click at [345, 552] on icon at bounding box center [346, 658] width 2 height 2
click at [352, 552] on div "Undo" at bounding box center [363, 662] width 57 height 23
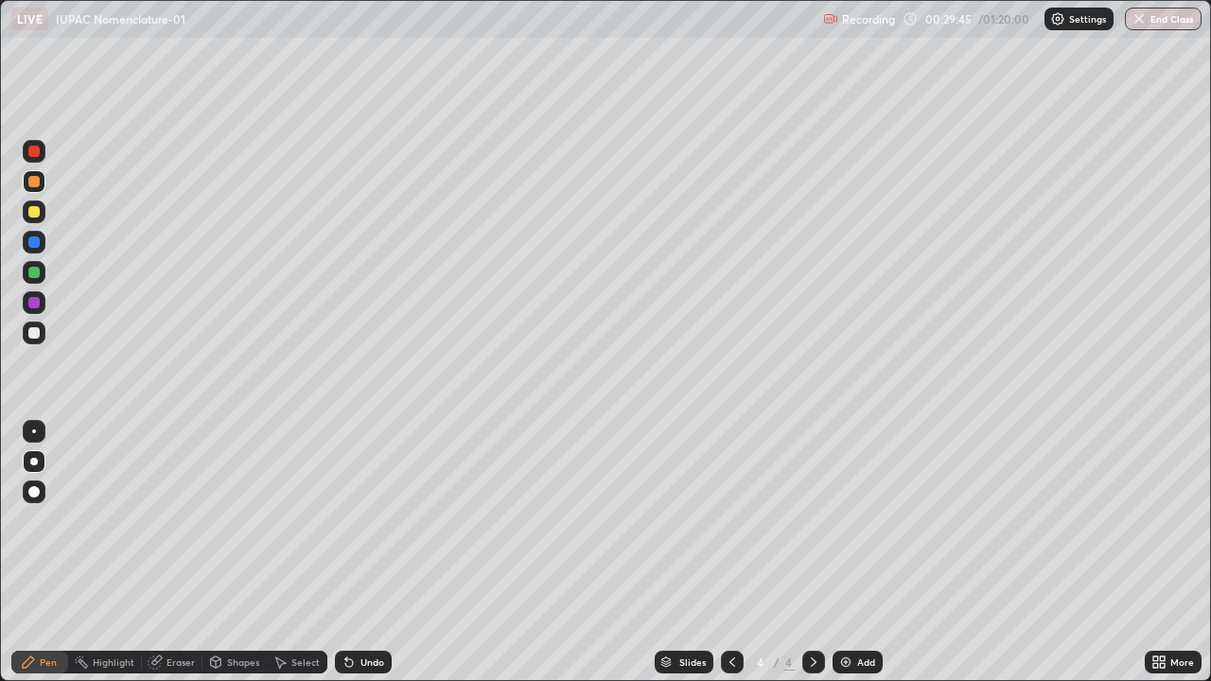
click at [852, 552] on div "Add" at bounding box center [857, 662] width 50 height 23
click at [378, 552] on div "Undo" at bounding box center [363, 662] width 57 height 23
click at [380, 552] on div "Undo" at bounding box center [372, 661] width 24 height 9
click at [378, 552] on div "Undo" at bounding box center [363, 662] width 57 height 23
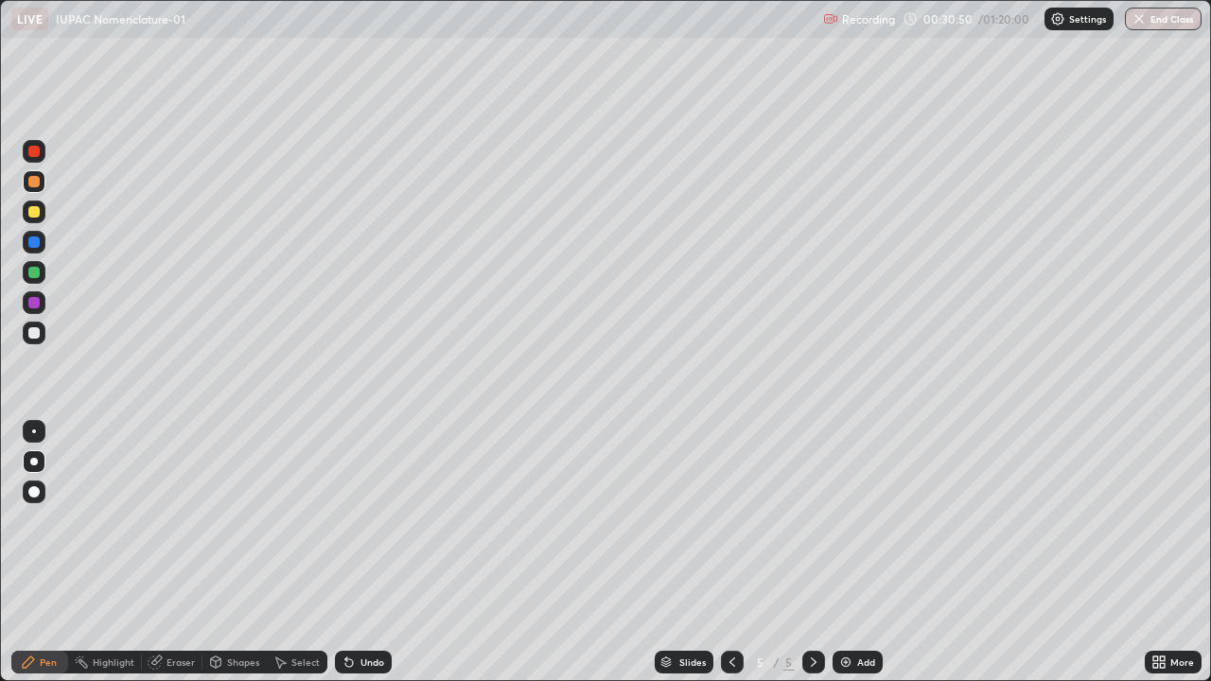
click at [381, 552] on div "Undo" at bounding box center [363, 662] width 57 height 23
click at [367, 552] on div "Undo" at bounding box center [363, 662] width 57 height 23
click at [369, 552] on div "Undo" at bounding box center [363, 662] width 57 height 23
click at [371, 552] on div "Undo" at bounding box center [363, 662] width 57 height 23
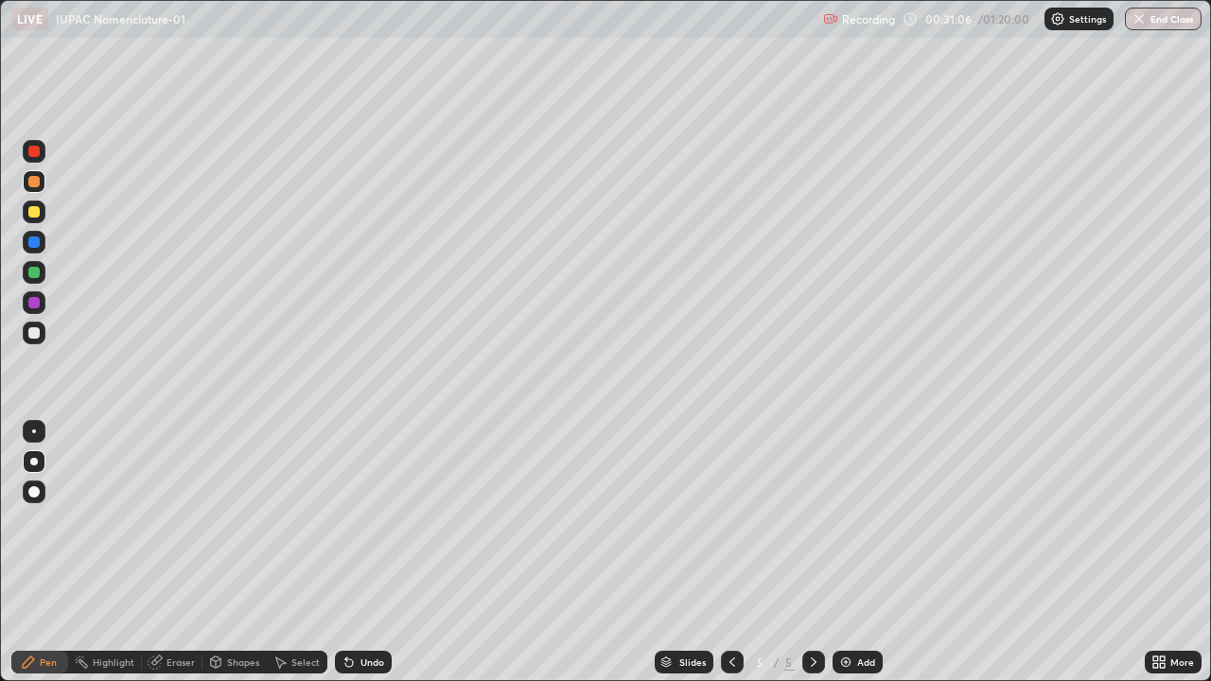
click at [371, 552] on div "Undo" at bounding box center [363, 662] width 57 height 23
click at [372, 552] on div "Undo" at bounding box center [363, 662] width 57 height 23
click at [373, 552] on div "Undo" at bounding box center [372, 661] width 24 height 9
click at [374, 552] on div "Undo" at bounding box center [372, 661] width 24 height 9
click at [375, 552] on div "Undo" at bounding box center [363, 662] width 57 height 23
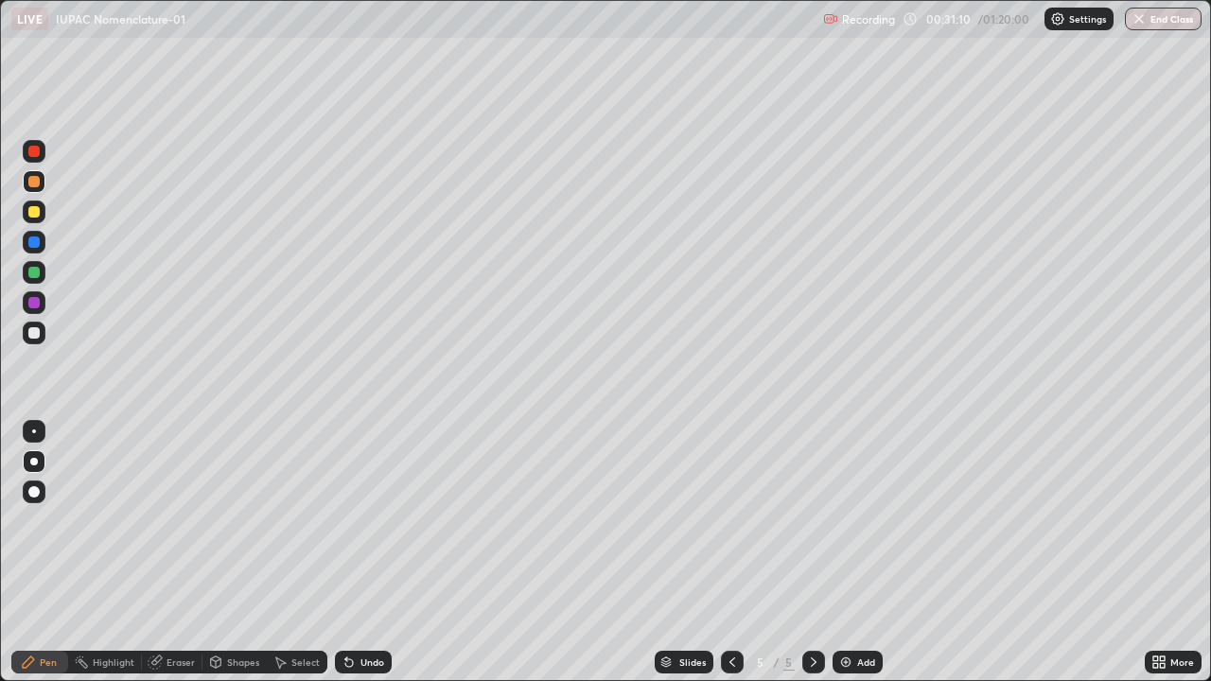
click at [353, 552] on icon at bounding box center [348, 661] width 15 height 15
click at [366, 552] on div "Undo" at bounding box center [363, 662] width 57 height 23
click at [362, 552] on div "Undo" at bounding box center [363, 662] width 57 height 23
click at [363, 552] on div "Undo" at bounding box center [363, 662] width 57 height 23
click at [373, 552] on div "Undo" at bounding box center [372, 661] width 24 height 9
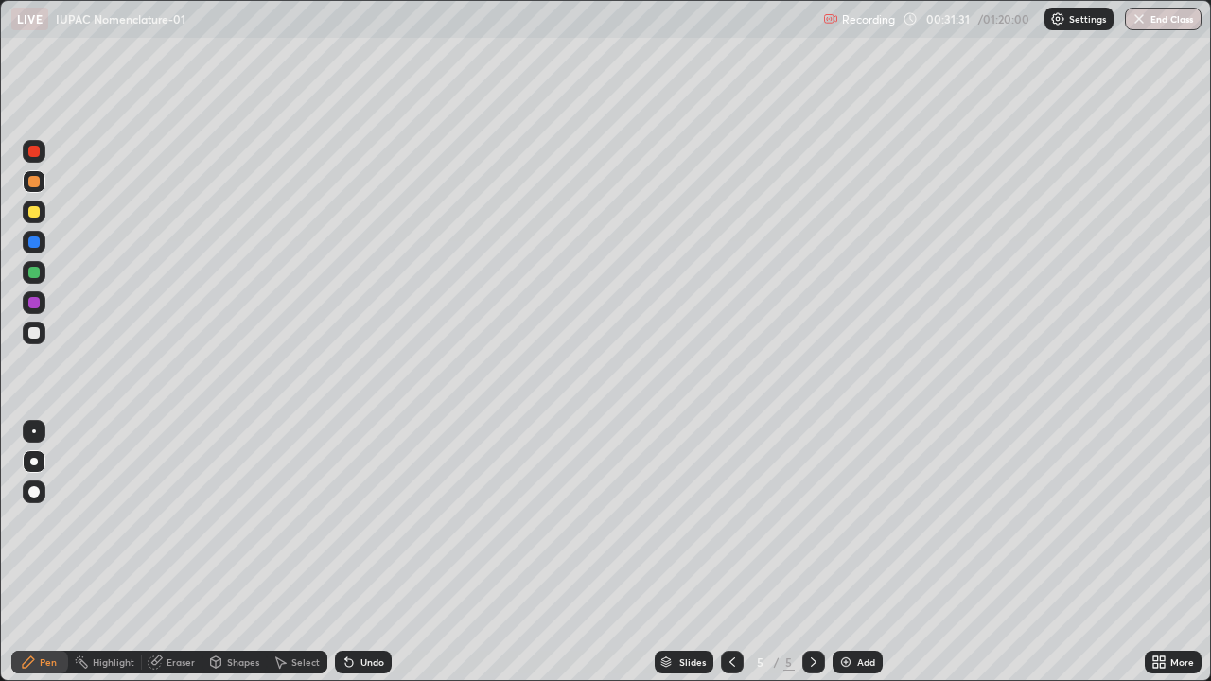
click at [375, 552] on div "Undo" at bounding box center [363, 662] width 57 height 23
click at [376, 552] on div "Undo" at bounding box center [363, 662] width 57 height 23
click at [372, 552] on div "Undo" at bounding box center [363, 662] width 57 height 23
click at [371, 552] on div "Undo" at bounding box center [372, 661] width 24 height 9
click at [375, 552] on div "Undo" at bounding box center [372, 661] width 24 height 9
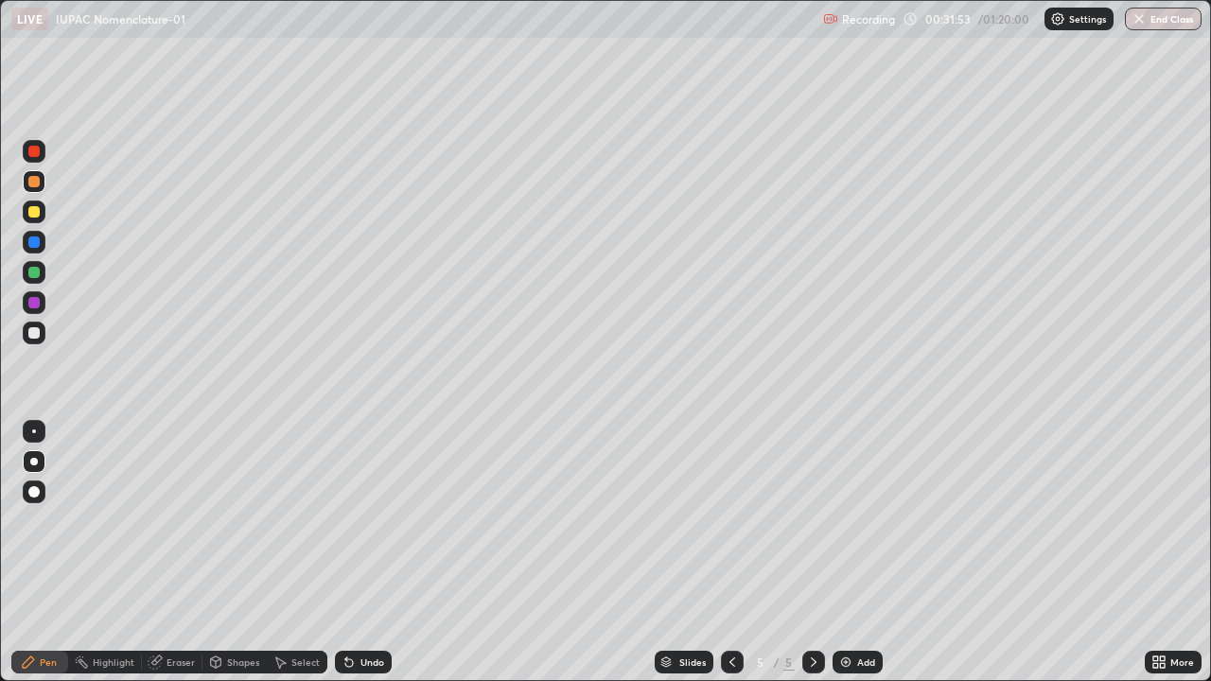
click at [368, 552] on div "Undo" at bounding box center [372, 661] width 24 height 9
click at [354, 552] on icon at bounding box center [348, 661] width 15 height 15
click at [352, 552] on icon at bounding box center [348, 661] width 15 height 15
click at [345, 552] on icon at bounding box center [346, 658] width 2 height 2
click at [346, 552] on icon at bounding box center [349, 663] width 8 height 8
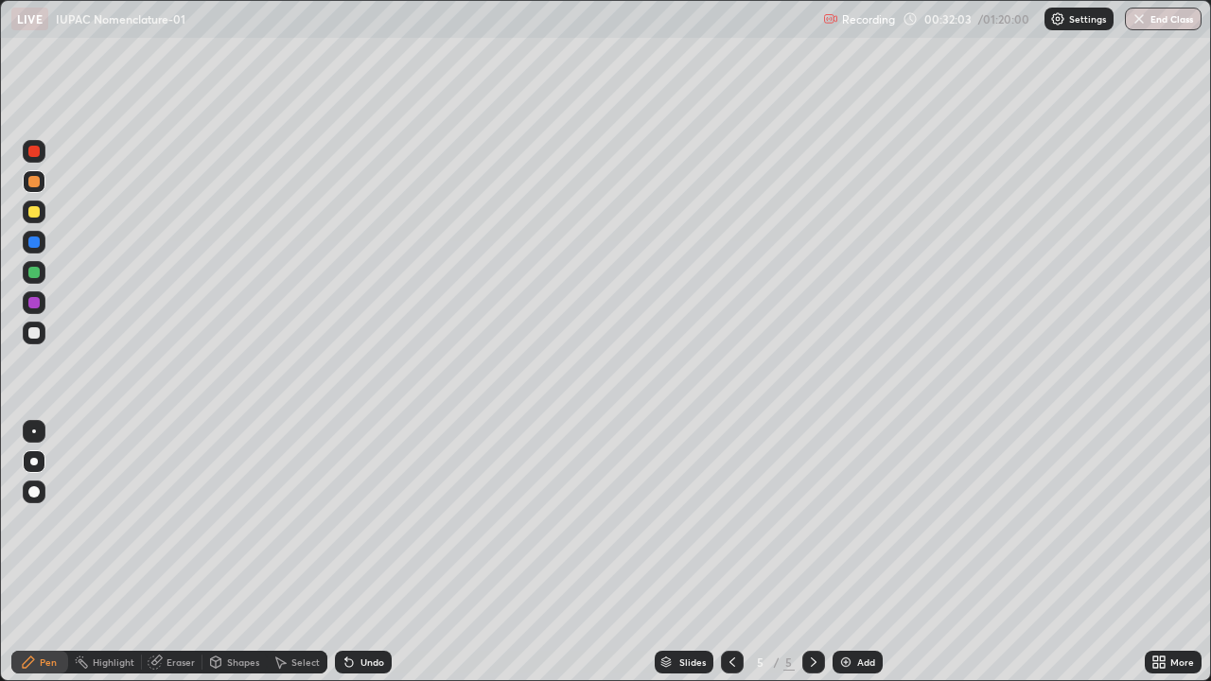
click at [356, 552] on div "Undo" at bounding box center [363, 662] width 57 height 23
click at [365, 552] on div "Undo" at bounding box center [372, 661] width 24 height 9
click at [371, 552] on div "Undo" at bounding box center [372, 661] width 24 height 9
click at [375, 552] on div "Undo" at bounding box center [363, 662] width 57 height 23
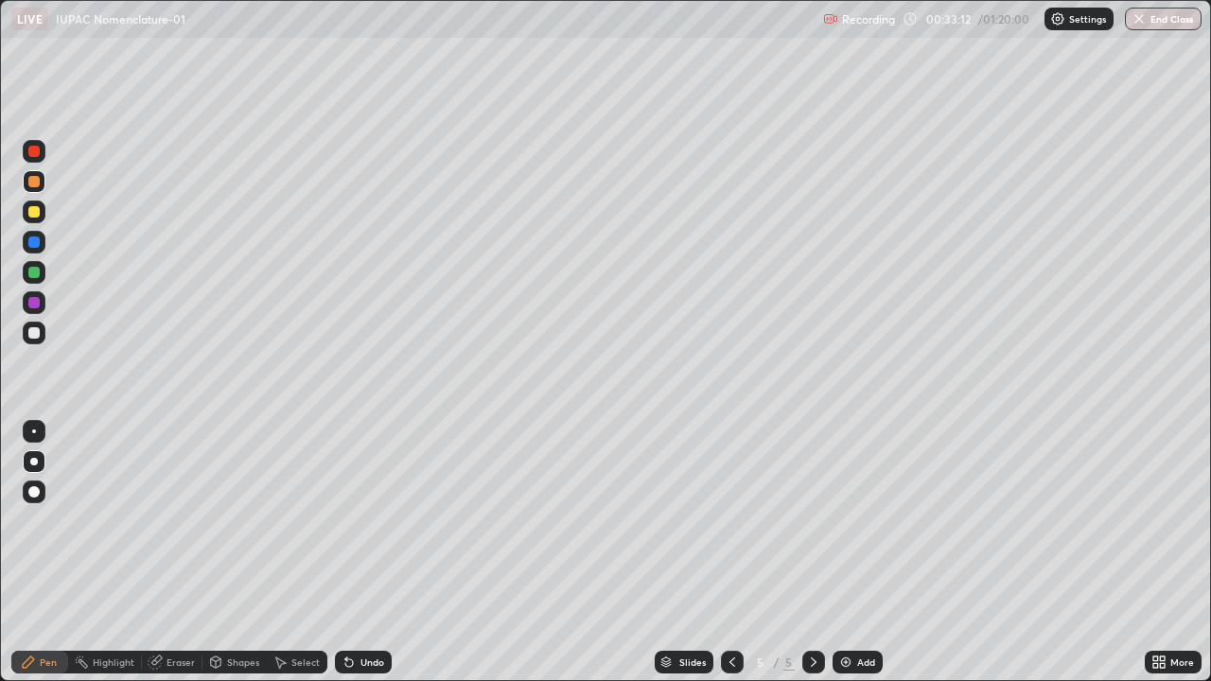
click at [360, 552] on div "Undo" at bounding box center [372, 661] width 24 height 9
click at [359, 552] on div "Undo" at bounding box center [363, 662] width 57 height 23
click at [358, 552] on div "Undo" at bounding box center [363, 662] width 57 height 23
click at [357, 552] on div "Undo" at bounding box center [363, 662] width 57 height 23
click at [365, 552] on div "Undo" at bounding box center [363, 662] width 57 height 23
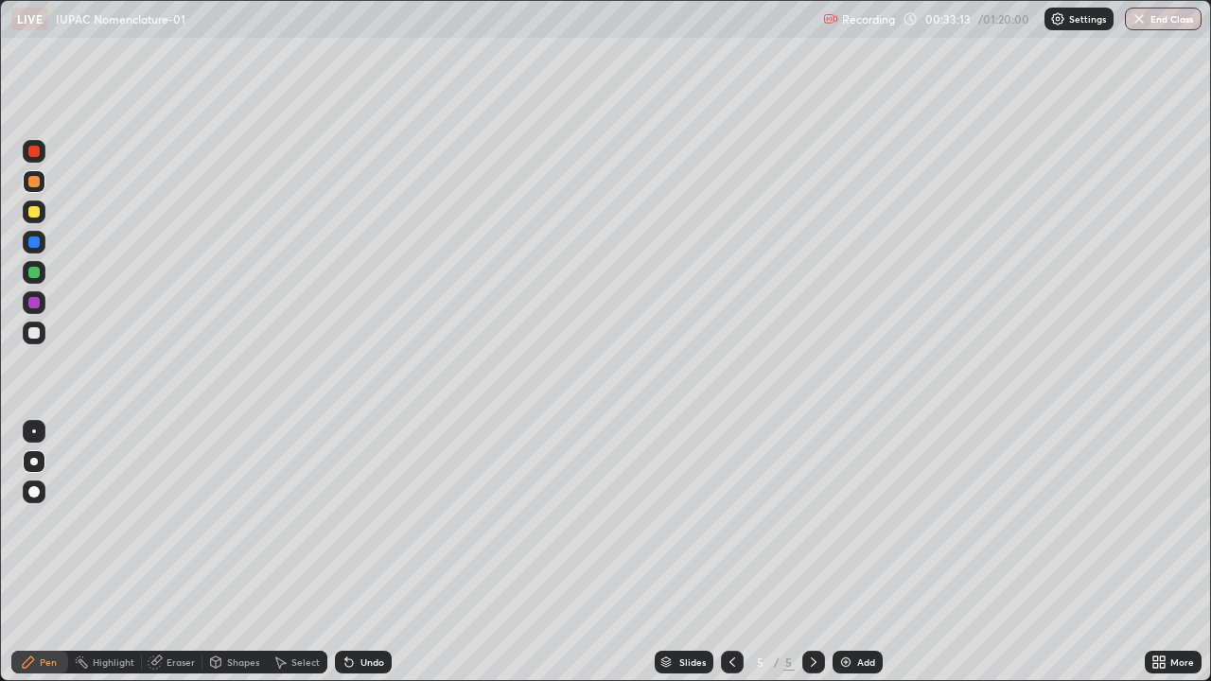
click at [369, 552] on div "Undo" at bounding box center [363, 662] width 57 height 23
click at [375, 552] on div "Undo" at bounding box center [372, 661] width 24 height 9
click at [35, 272] on div at bounding box center [33, 272] width 11 height 11
click at [367, 552] on div "Undo" at bounding box center [372, 661] width 24 height 9
click at [365, 552] on div "Undo" at bounding box center [372, 661] width 24 height 9
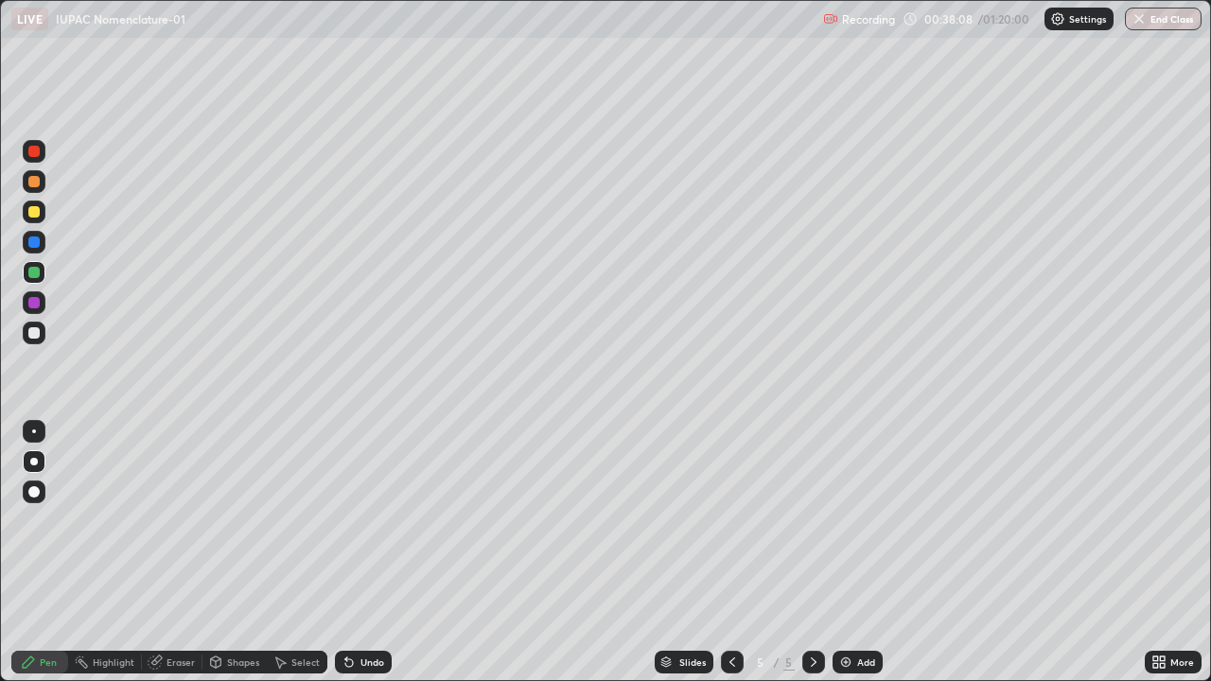
click at [365, 552] on div "Undo" at bounding box center [372, 661] width 24 height 9
click at [360, 552] on div "Undo" at bounding box center [372, 661] width 24 height 9
click at [38, 188] on div at bounding box center [34, 181] width 23 height 23
click at [356, 552] on div "Undo" at bounding box center [363, 662] width 57 height 23
click at [354, 552] on div "Undo" at bounding box center [363, 662] width 57 height 23
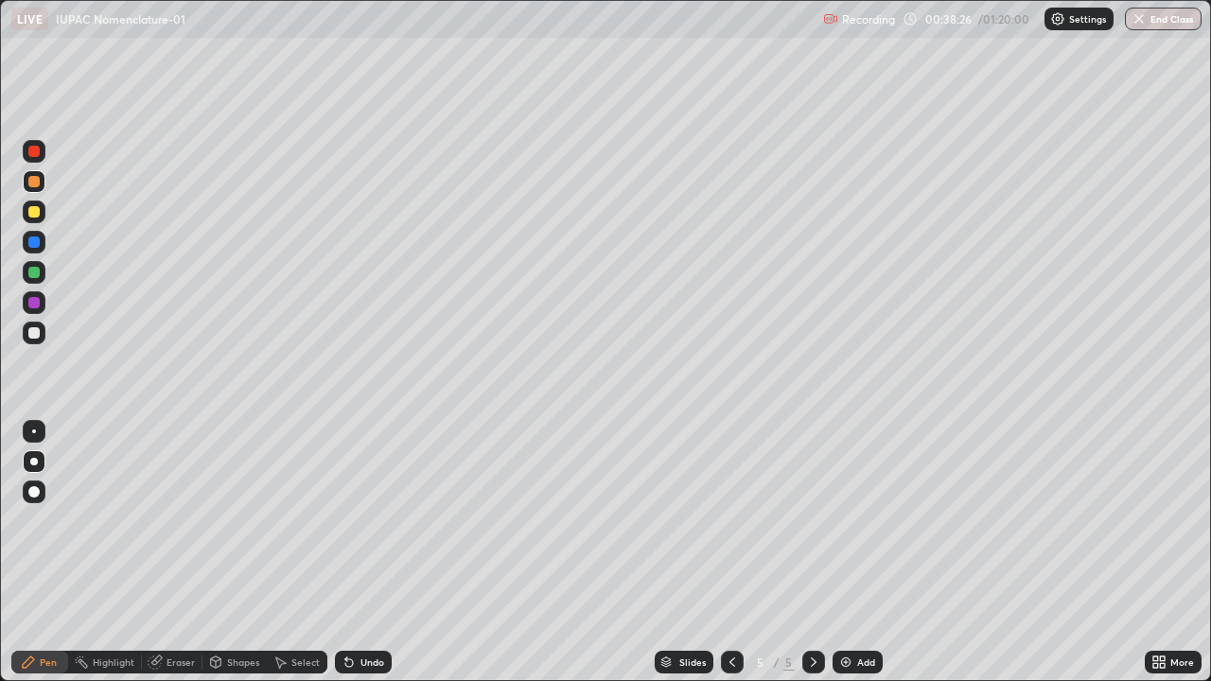
click at [359, 552] on div "Undo" at bounding box center [359, 662] width 64 height 38
click at [360, 552] on div "Undo" at bounding box center [372, 661] width 24 height 9
click at [367, 552] on div "Undo" at bounding box center [359, 662] width 64 height 38
click at [345, 552] on icon at bounding box center [346, 658] width 2 height 2
click at [373, 552] on div "Undo" at bounding box center [372, 661] width 24 height 9
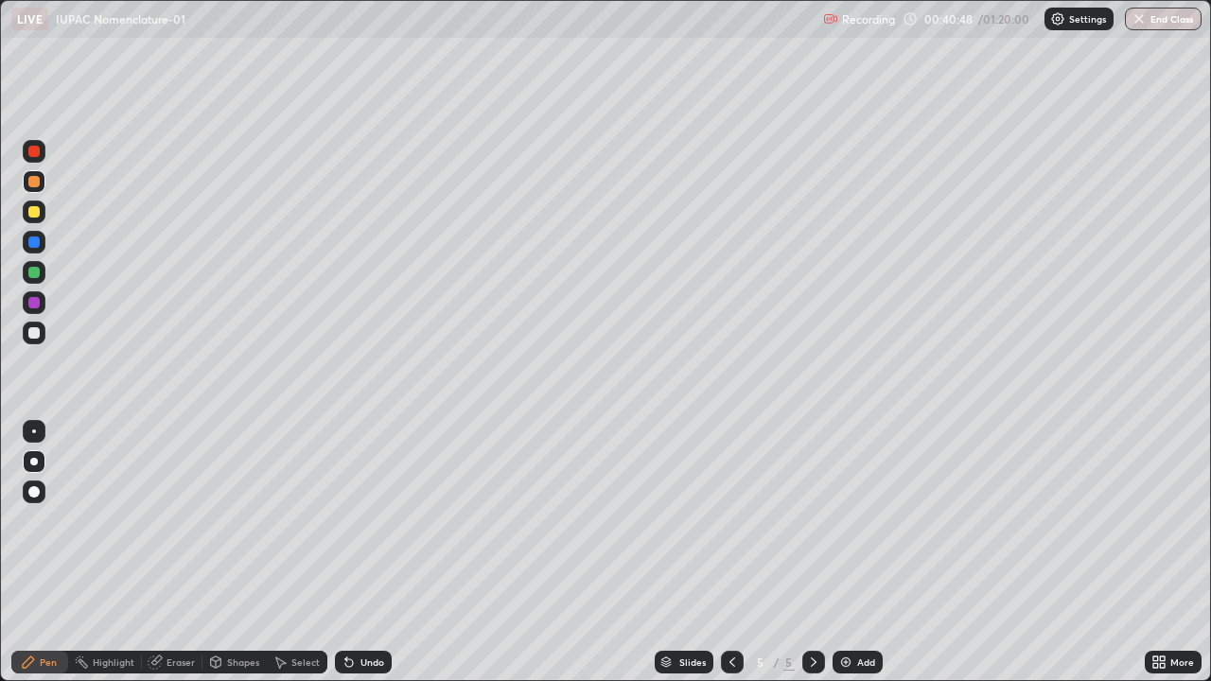
click at [365, 552] on div "Undo" at bounding box center [372, 661] width 24 height 9
click at [865, 552] on div "Add" at bounding box center [866, 661] width 18 height 9
click at [730, 552] on icon at bounding box center [731, 661] width 15 height 15
click at [805, 552] on div at bounding box center [813, 662] width 23 height 38
click at [362, 552] on div "Undo" at bounding box center [372, 661] width 24 height 9
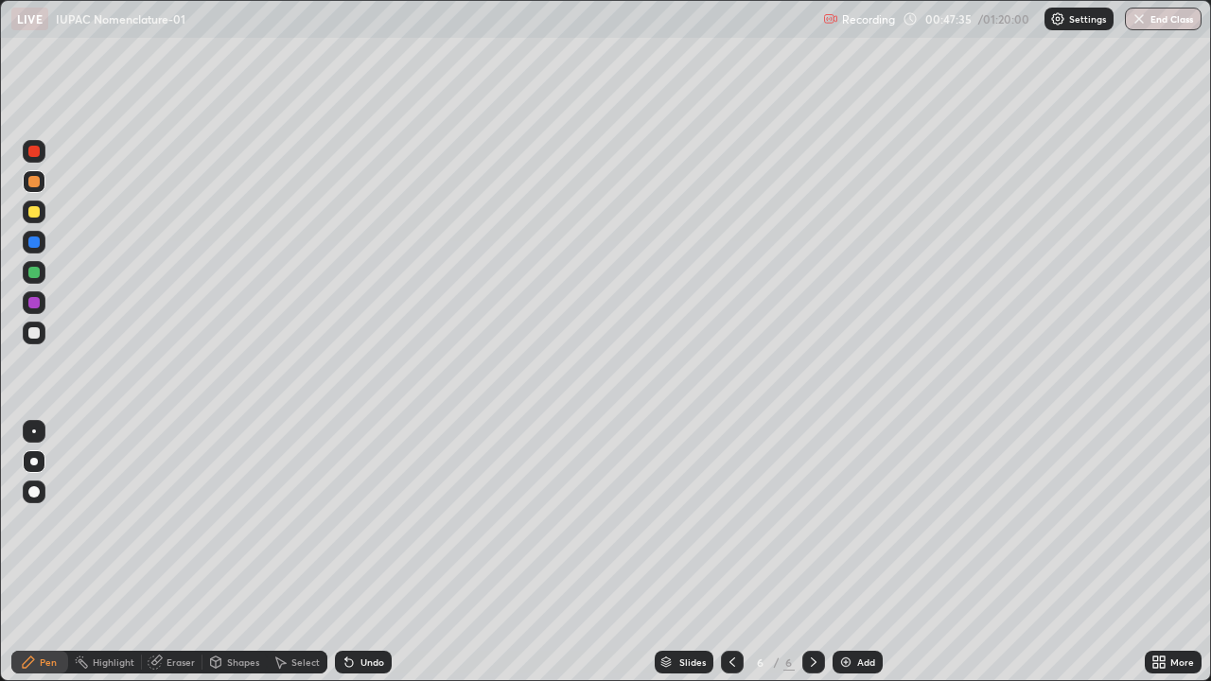
click at [360, 552] on div "Undo" at bounding box center [372, 661] width 24 height 9
click at [36, 244] on div at bounding box center [33, 241] width 11 height 11
click at [39, 212] on div at bounding box center [33, 211] width 11 height 11
click at [729, 552] on icon at bounding box center [732, 661] width 6 height 9
click at [810, 552] on icon at bounding box center [813, 661] width 15 height 15
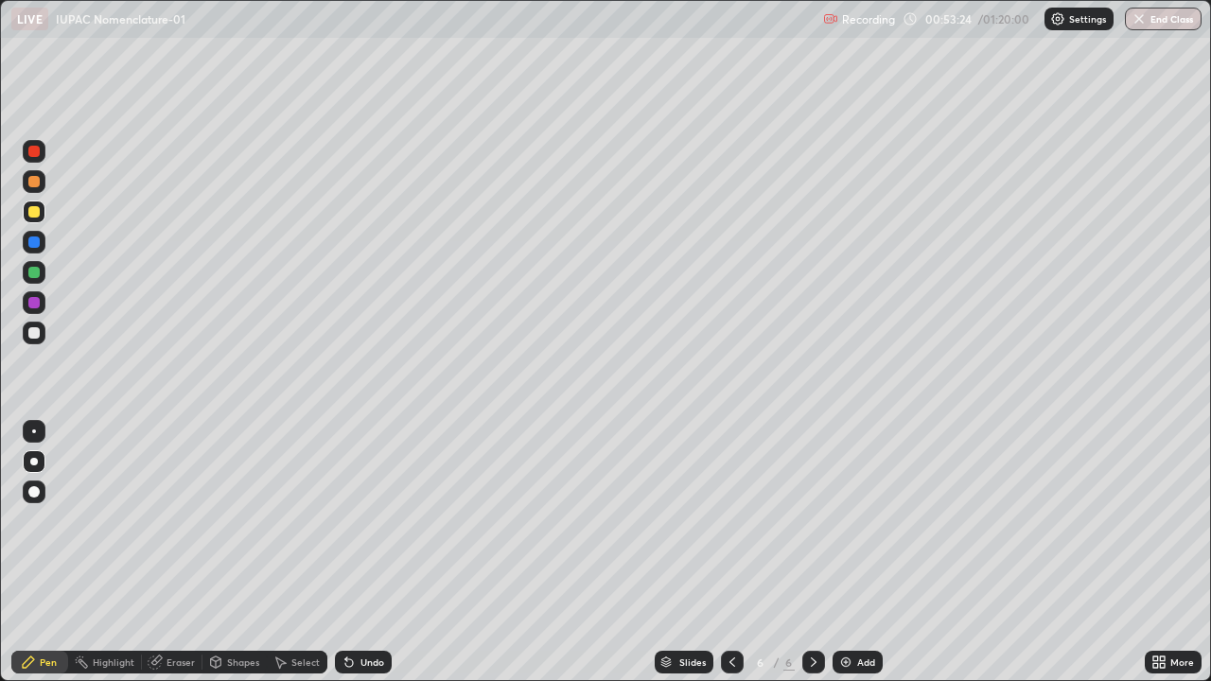
click at [380, 552] on div "Undo" at bounding box center [372, 661] width 24 height 9
click at [373, 552] on div "Undo" at bounding box center [372, 661] width 24 height 9
click at [372, 552] on div "Undo" at bounding box center [372, 661] width 24 height 9
click at [364, 552] on div "Undo" at bounding box center [372, 661] width 24 height 9
click at [369, 552] on div "Undo" at bounding box center [372, 661] width 24 height 9
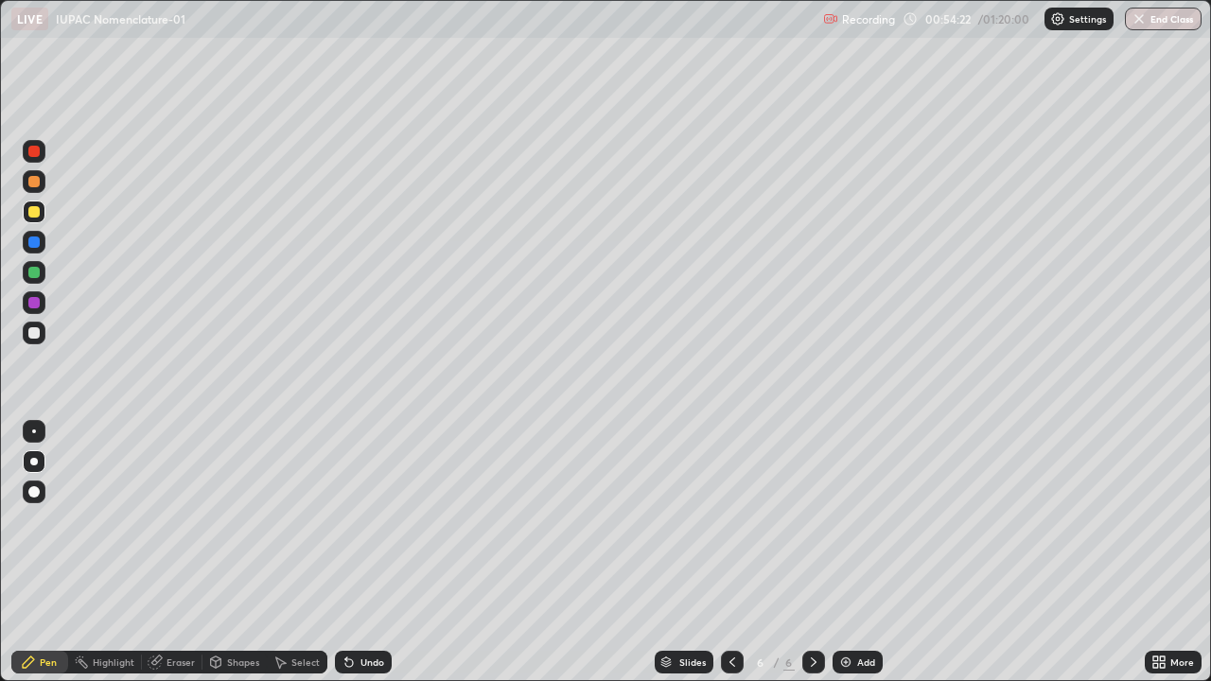
click at [369, 552] on div "Undo" at bounding box center [372, 661] width 24 height 9
click at [367, 552] on div "Undo" at bounding box center [372, 661] width 24 height 9
click at [729, 552] on icon at bounding box center [732, 661] width 6 height 9
click at [809, 552] on icon at bounding box center [813, 661] width 15 height 15
click at [36, 298] on div at bounding box center [33, 302] width 11 height 11
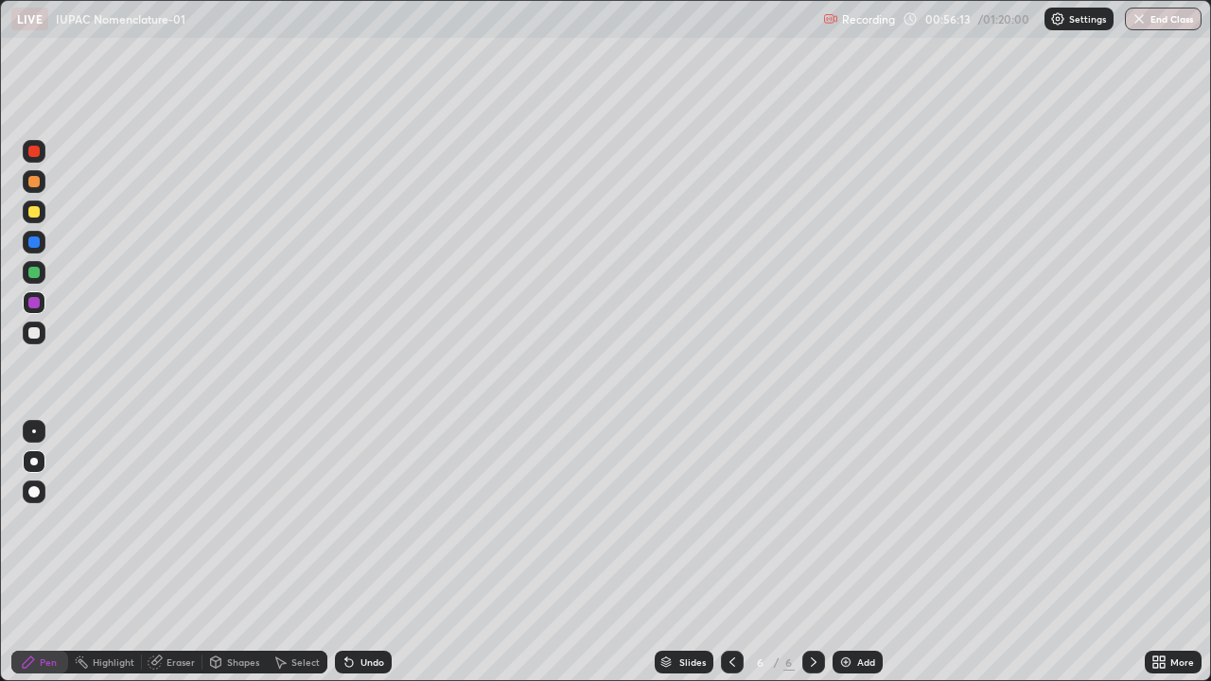
click at [369, 552] on div "Undo" at bounding box center [363, 662] width 57 height 23
click at [373, 552] on div "Undo" at bounding box center [372, 661] width 24 height 9
click at [371, 552] on div "Undo" at bounding box center [372, 661] width 24 height 9
click at [367, 552] on div "Undo" at bounding box center [372, 661] width 24 height 9
click at [370, 552] on div "Undo" at bounding box center [372, 661] width 24 height 9
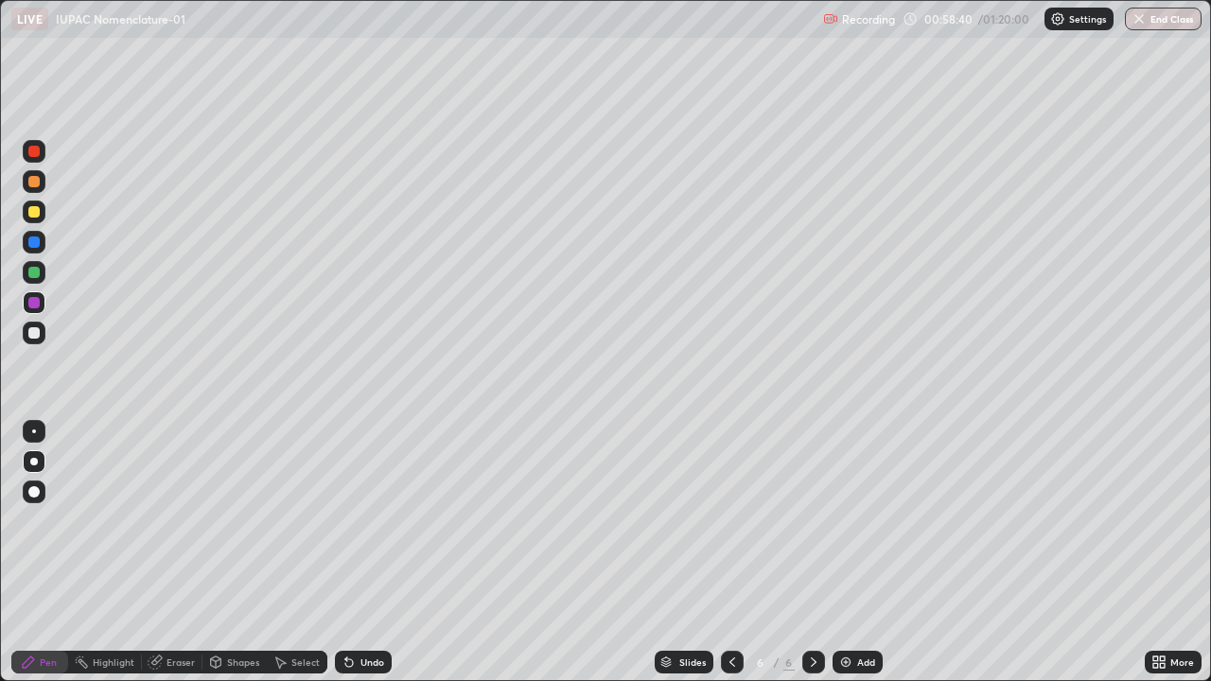
click at [375, 552] on div "Undo" at bounding box center [372, 661] width 24 height 9
click at [372, 552] on div "Undo" at bounding box center [372, 661] width 24 height 9
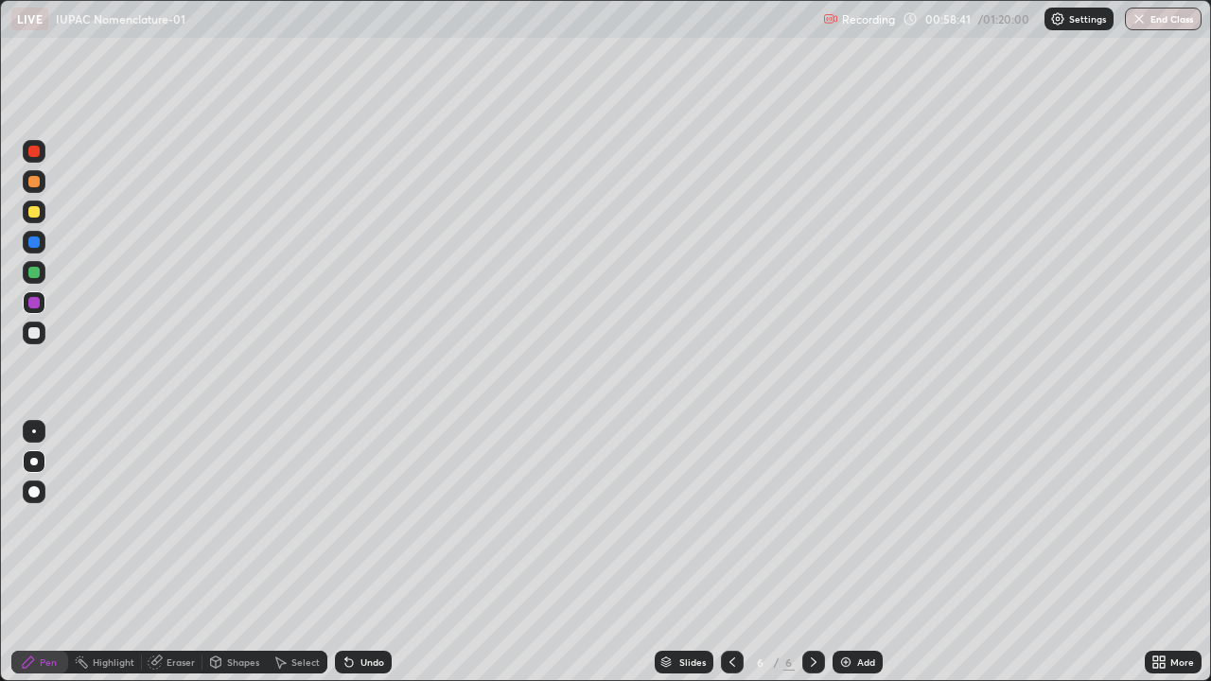
click at [371, 552] on div "Undo" at bounding box center [372, 661] width 24 height 9
click at [372, 552] on div "Undo" at bounding box center [372, 661] width 24 height 9
click at [371, 552] on div "Undo" at bounding box center [363, 662] width 57 height 23
click at [369, 552] on div "Undo" at bounding box center [372, 661] width 24 height 9
click at [368, 552] on div "Undo" at bounding box center [372, 661] width 24 height 9
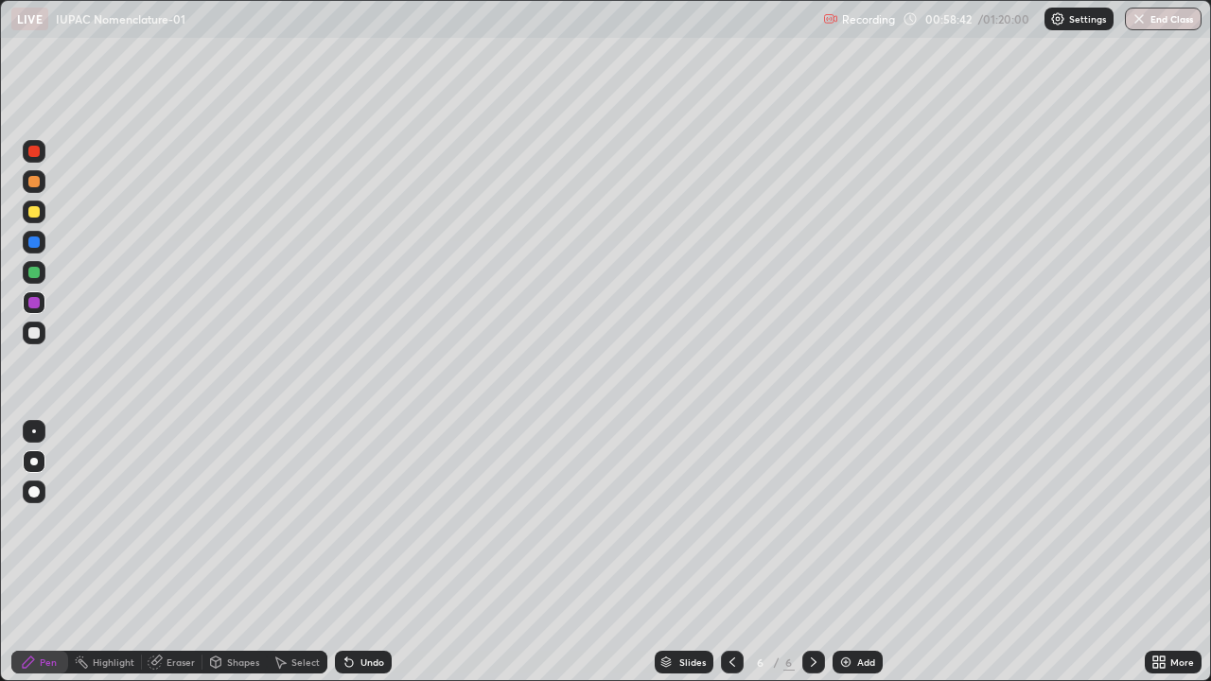
click at [367, 552] on div "Undo" at bounding box center [372, 661] width 24 height 9
click at [371, 552] on div "Undo" at bounding box center [372, 661] width 24 height 9
click at [371, 552] on div "Undo" at bounding box center [363, 662] width 57 height 23
click at [370, 552] on div "Undo" at bounding box center [363, 662] width 57 height 23
click at [371, 552] on div "Undo" at bounding box center [363, 662] width 57 height 23
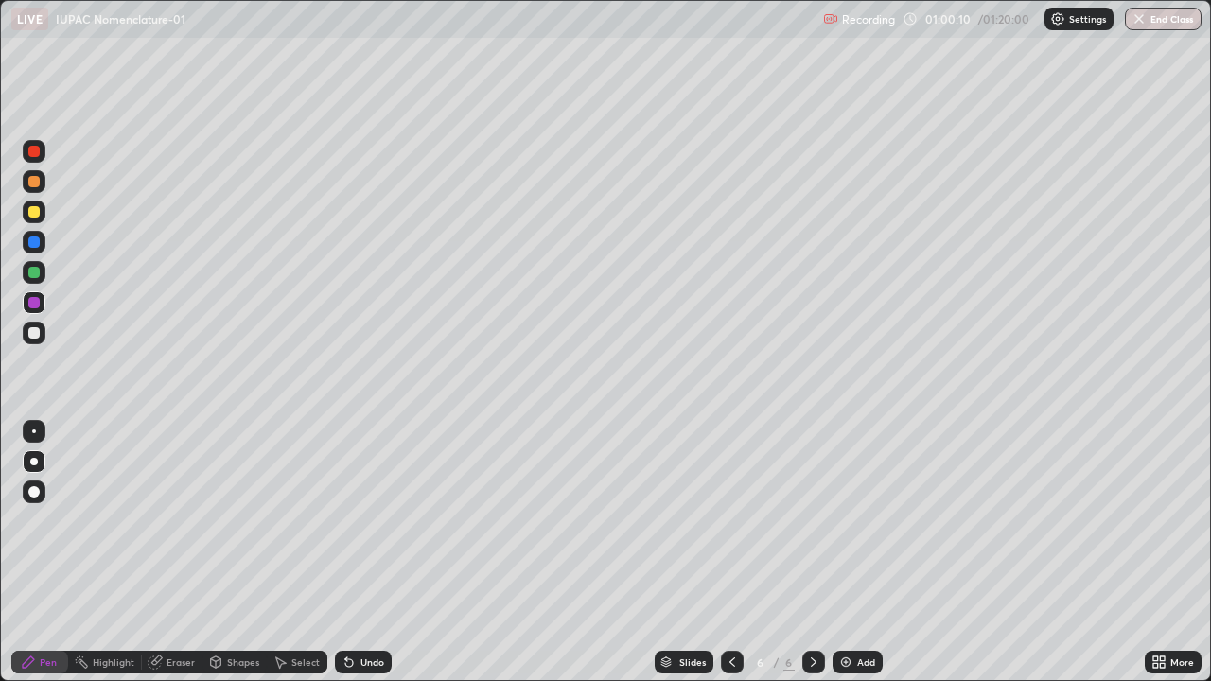
click at [311, 552] on div "Select" at bounding box center [305, 661] width 28 height 9
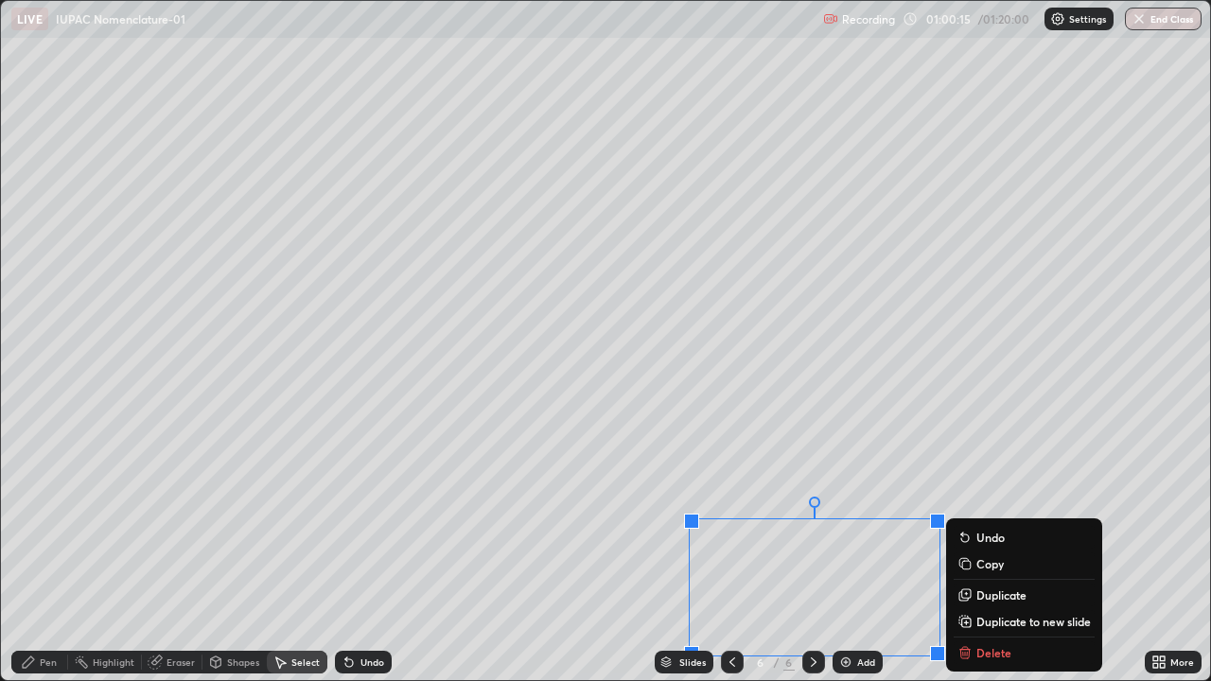
click at [1006, 552] on p "Duplicate to new slide" at bounding box center [1033, 621] width 114 height 15
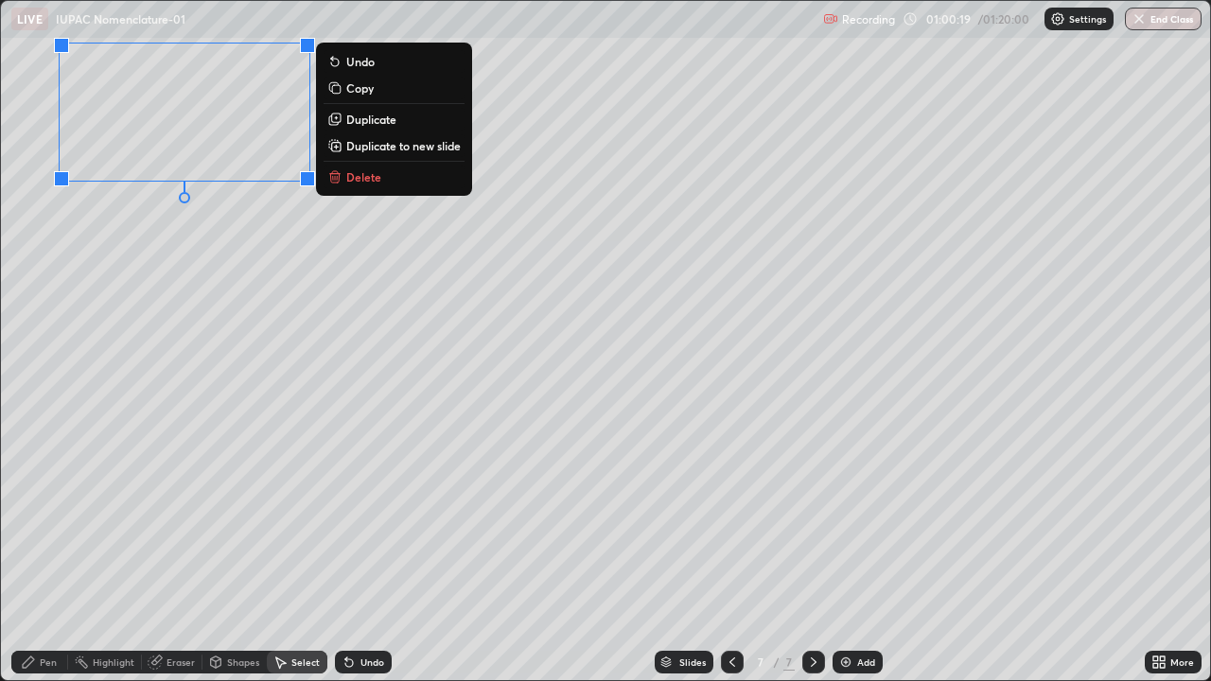
click at [730, 552] on div at bounding box center [732, 662] width 23 height 23
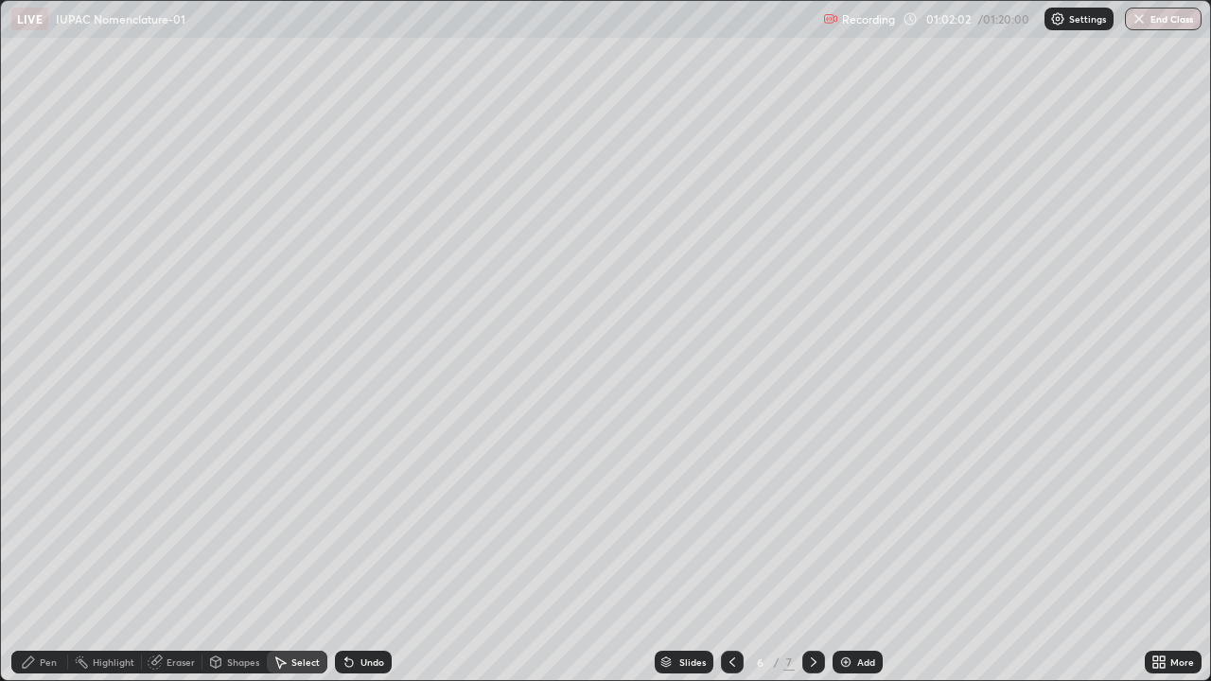
click at [810, 552] on div at bounding box center [813, 662] width 23 height 23
click at [47, 552] on div "Pen" at bounding box center [48, 661] width 17 height 9
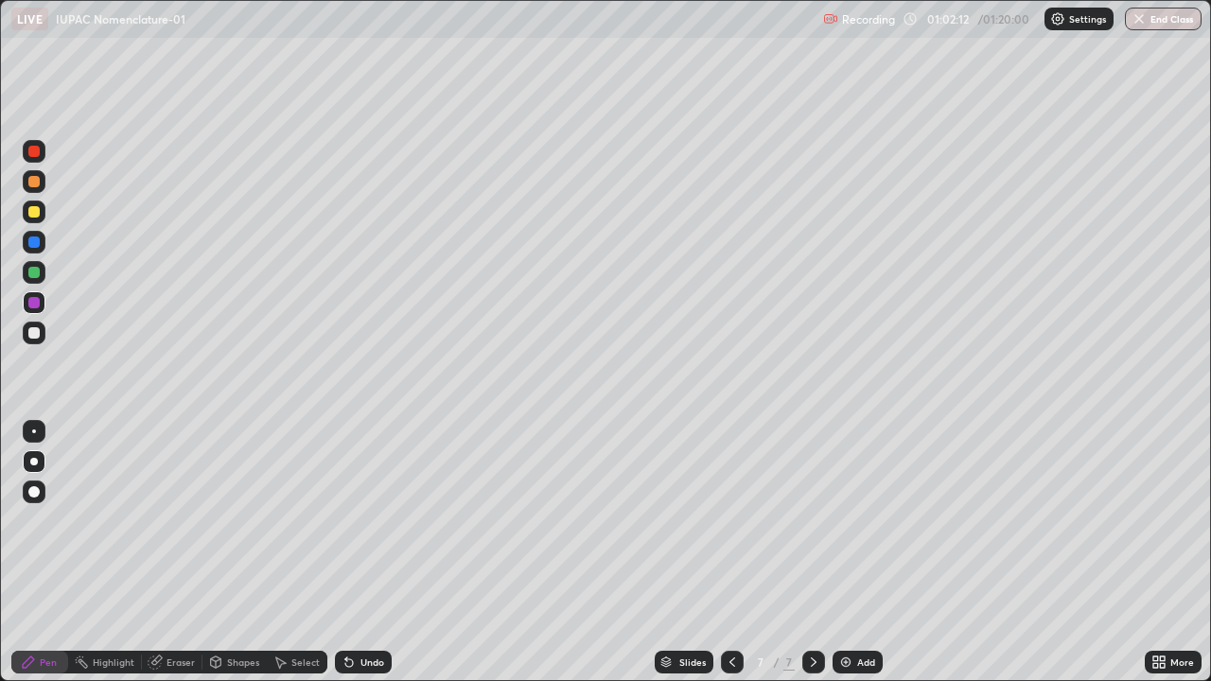
click at [37, 221] on div at bounding box center [34, 211] width 23 height 23
click at [352, 552] on icon at bounding box center [348, 661] width 15 height 15
click at [368, 552] on div "Undo" at bounding box center [363, 662] width 57 height 23
click at [363, 552] on div "Undo" at bounding box center [372, 661] width 24 height 9
click at [378, 552] on div "Undo" at bounding box center [372, 661] width 24 height 9
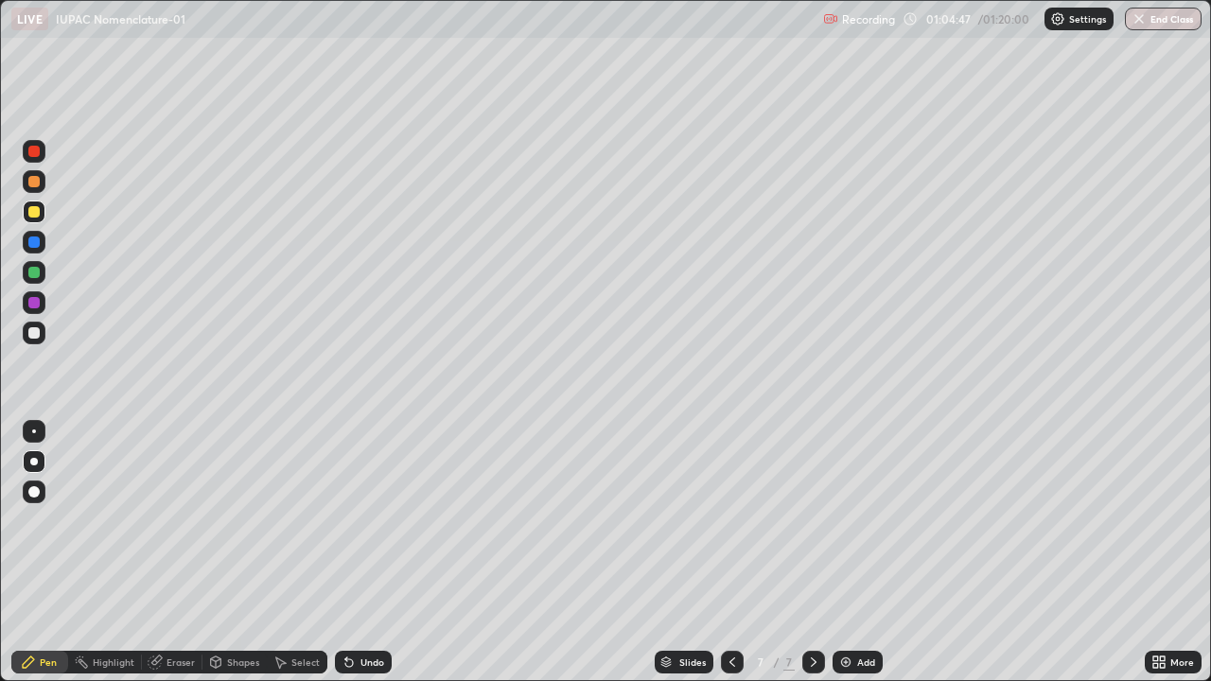
click at [364, 552] on div "Undo" at bounding box center [372, 661] width 24 height 9
click at [363, 552] on div "Undo" at bounding box center [372, 661] width 24 height 9
click at [361, 552] on div "Undo" at bounding box center [372, 661] width 24 height 9
click at [360, 552] on div "Undo" at bounding box center [372, 661] width 24 height 9
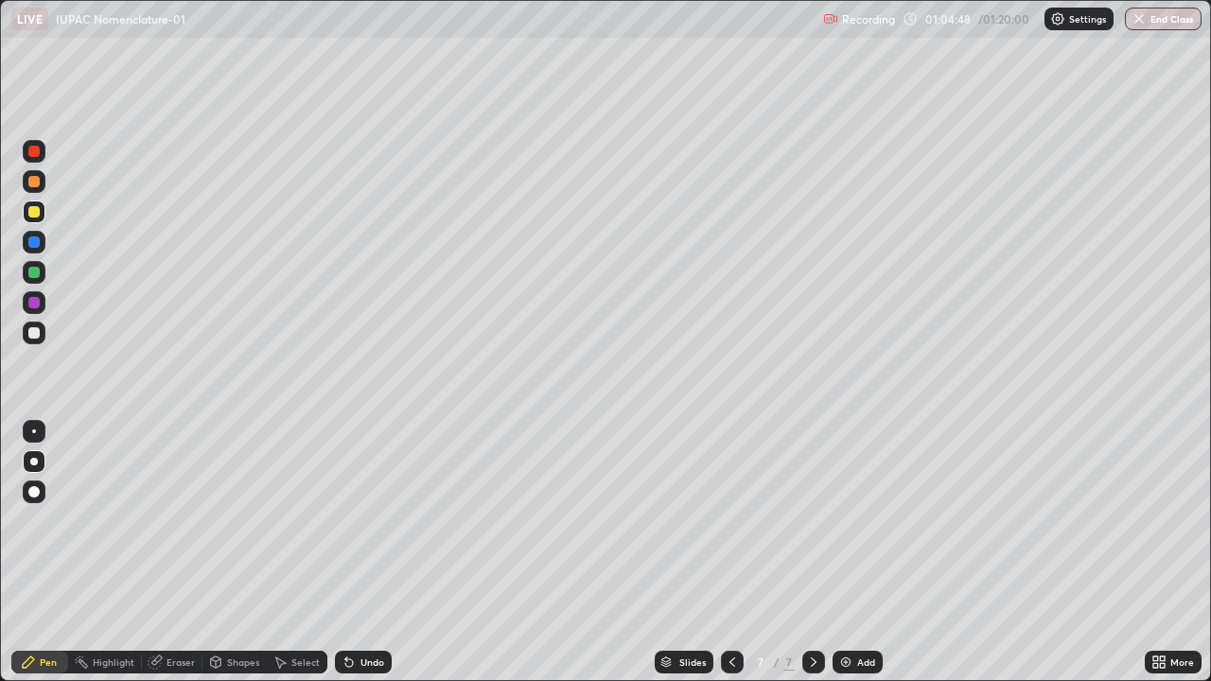
click at [361, 552] on div "Undo" at bounding box center [372, 661] width 24 height 9
click at [362, 552] on div "Undo" at bounding box center [372, 661] width 24 height 9
click at [361, 552] on div "Undo" at bounding box center [372, 661] width 24 height 9
click at [360, 552] on div "Undo" at bounding box center [372, 661] width 24 height 9
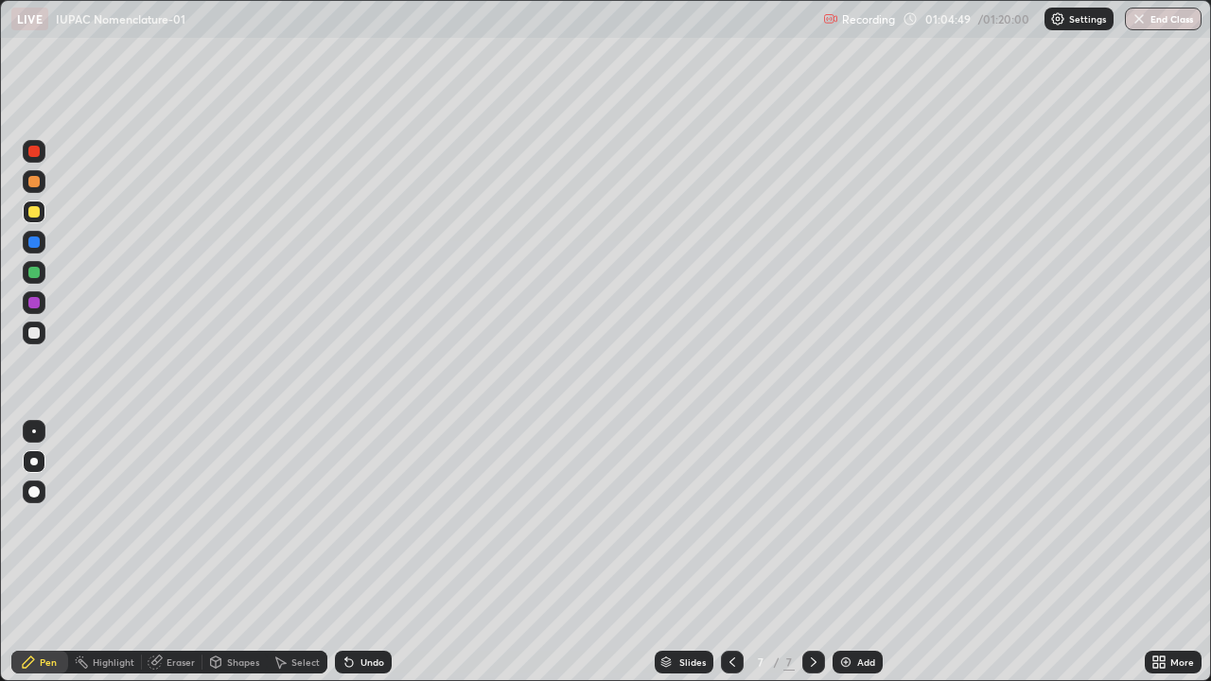
click at [360, 552] on div "Undo" at bounding box center [372, 661] width 24 height 9
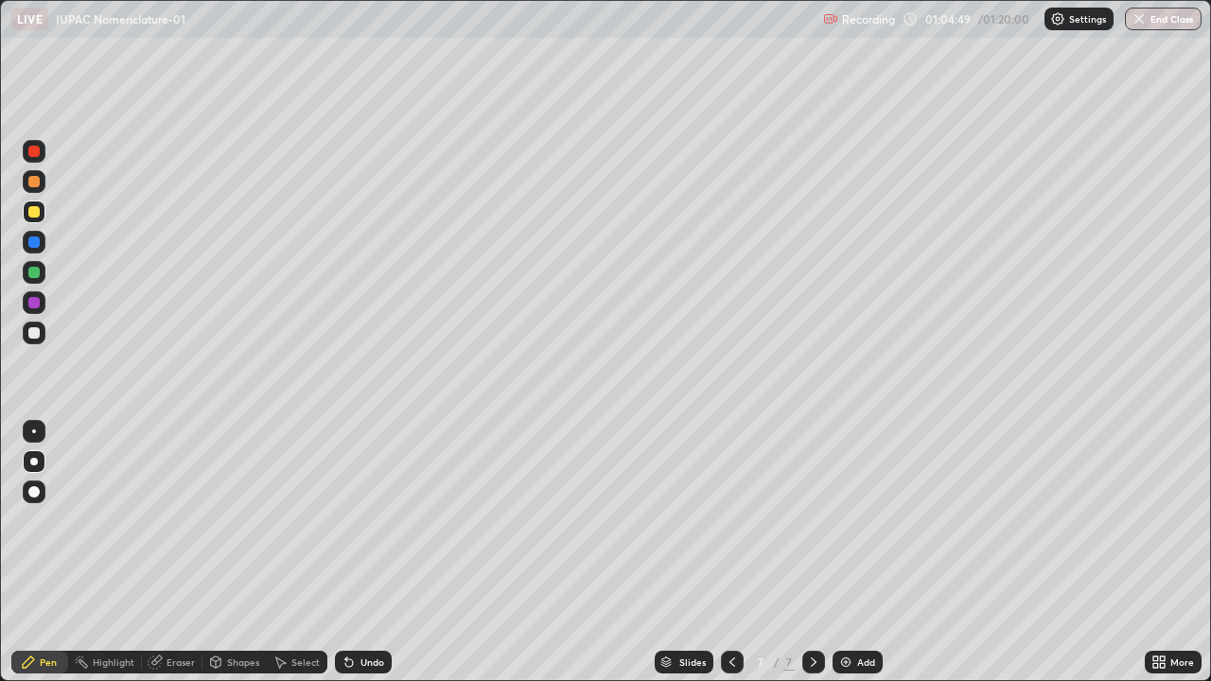
click at [360, 552] on div "Undo" at bounding box center [372, 661] width 24 height 9
click at [361, 552] on div "Undo" at bounding box center [372, 661] width 24 height 9
click at [360, 552] on div "Undo" at bounding box center [372, 661] width 24 height 9
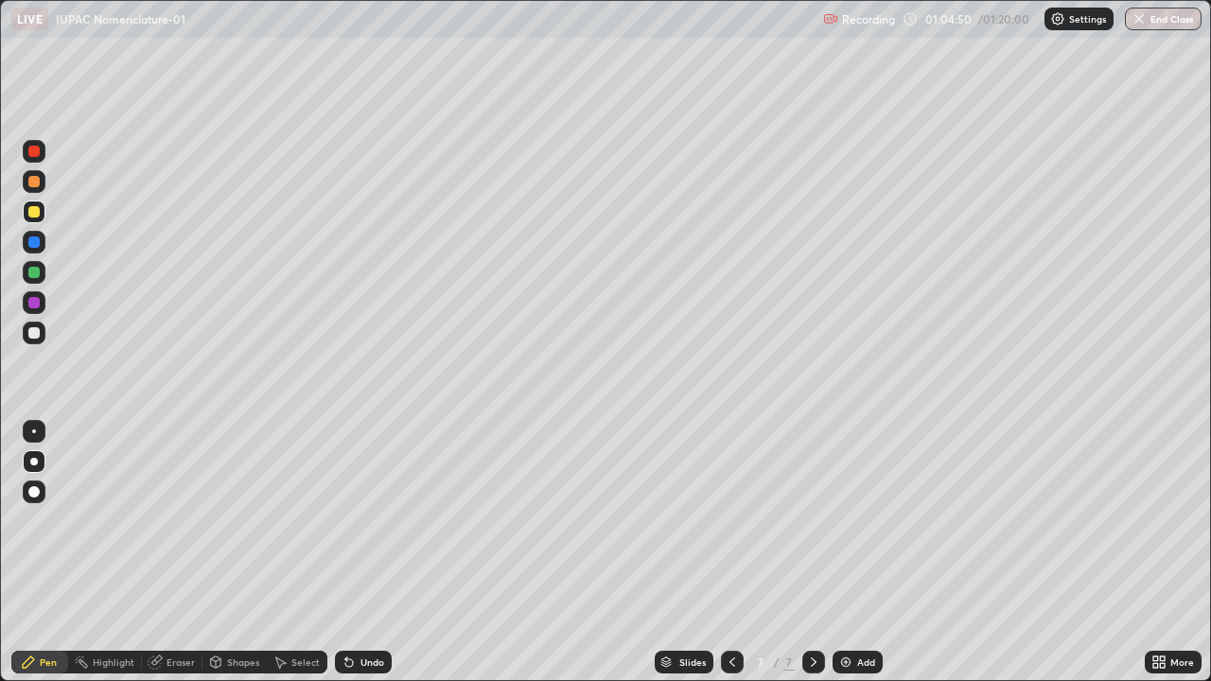
click at [360, 552] on div "Undo" at bounding box center [372, 661] width 24 height 9
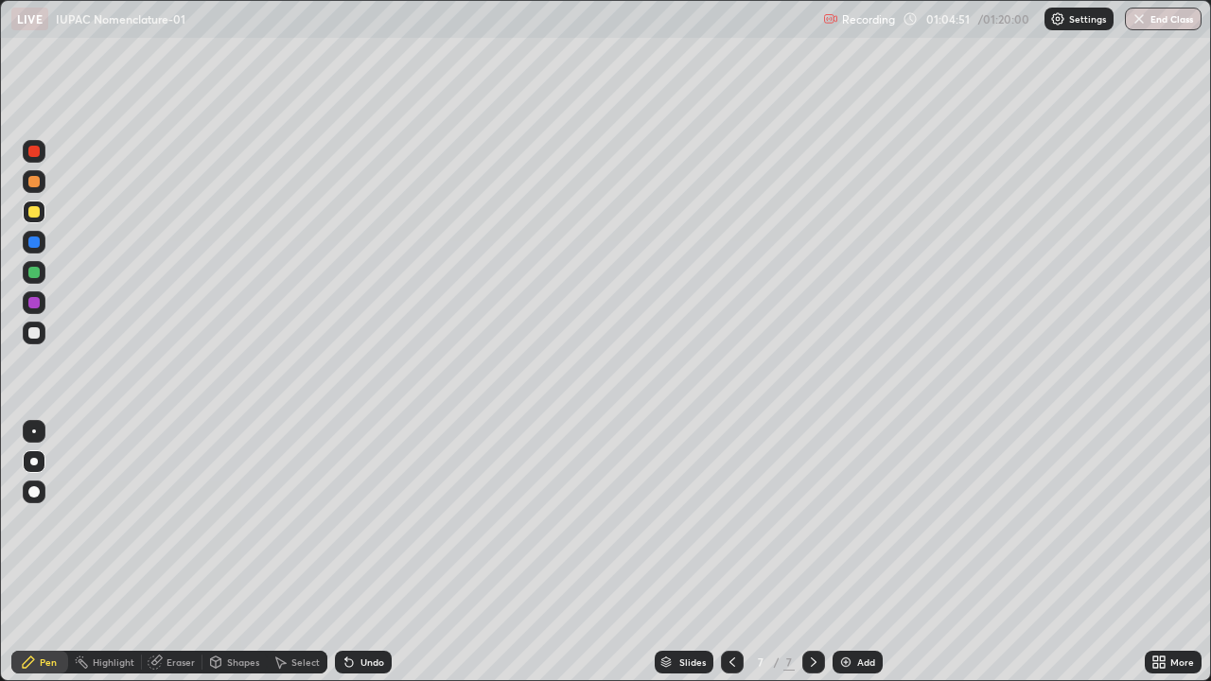
click at [360, 552] on div "Undo" at bounding box center [372, 661] width 24 height 9
click at [356, 552] on div "Undo" at bounding box center [363, 662] width 57 height 23
click at [360, 552] on div "Undo" at bounding box center [372, 661] width 24 height 9
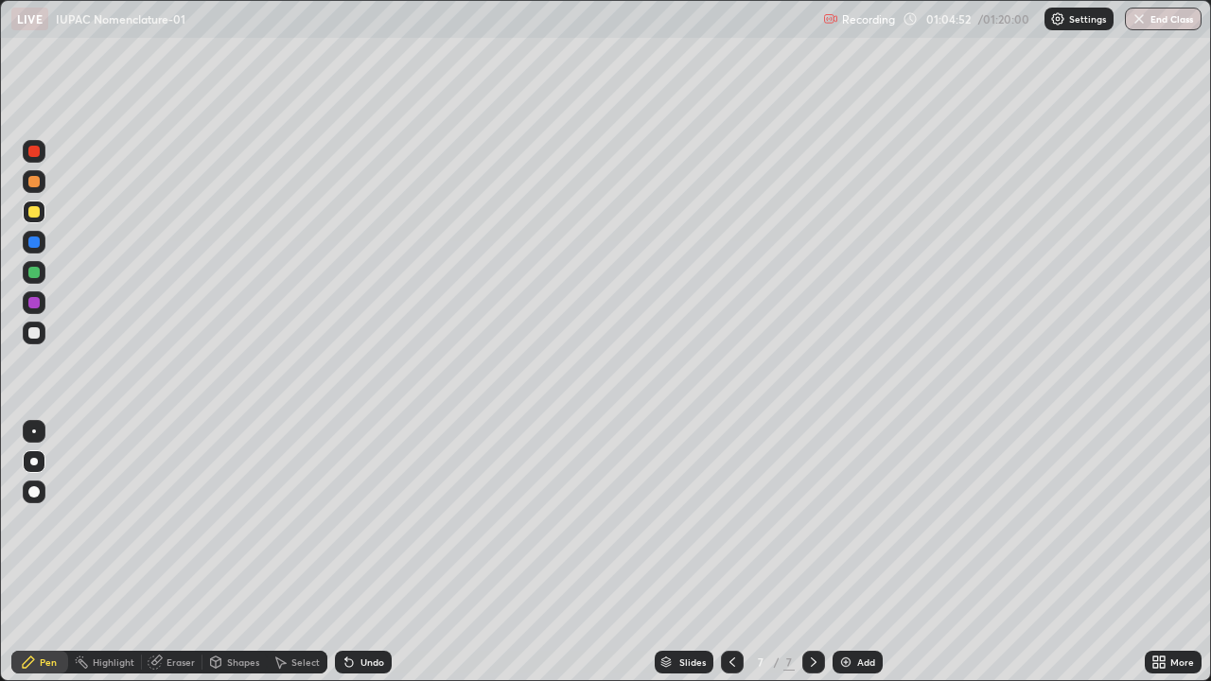
click at [360, 552] on div "Undo" at bounding box center [372, 661] width 24 height 9
click at [357, 552] on div "Undo" at bounding box center [363, 662] width 57 height 23
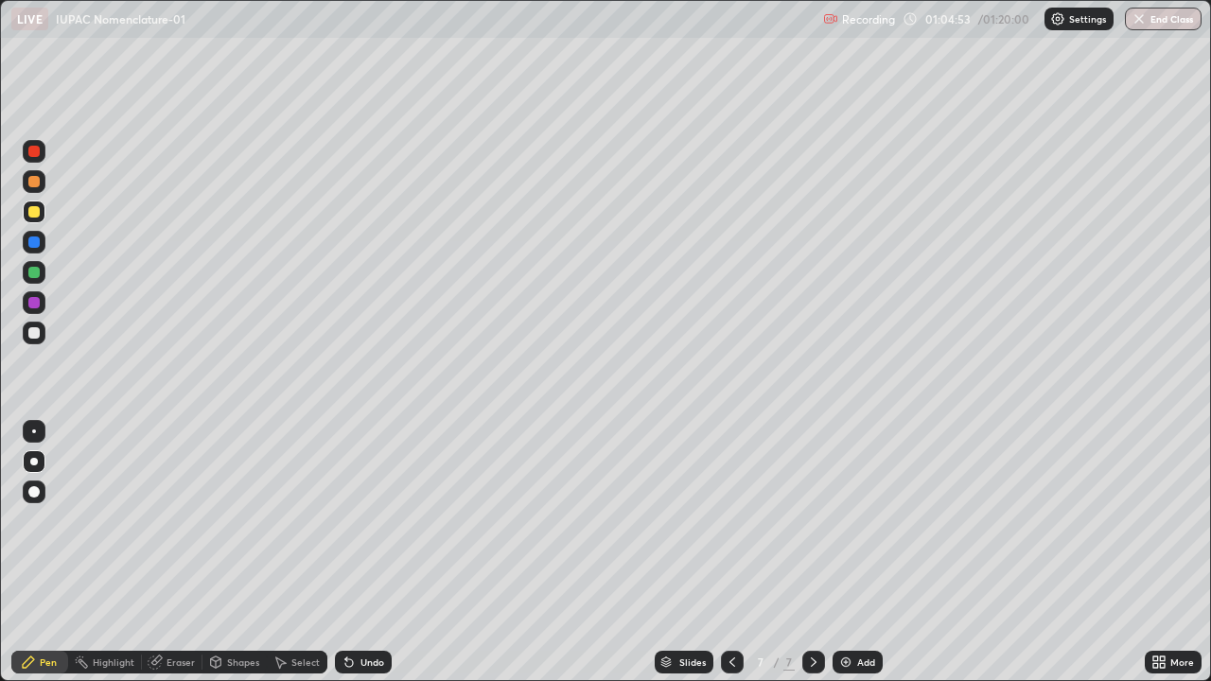
click at [360, 552] on div "Undo" at bounding box center [372, 661] width 24 height 9
click at [357, 552] on div "Undo" at bounding box center [363, 662] width 57 height 23
click at [360, 552] on div "Undo" at bounding box center [372, 661] width 24 height 9
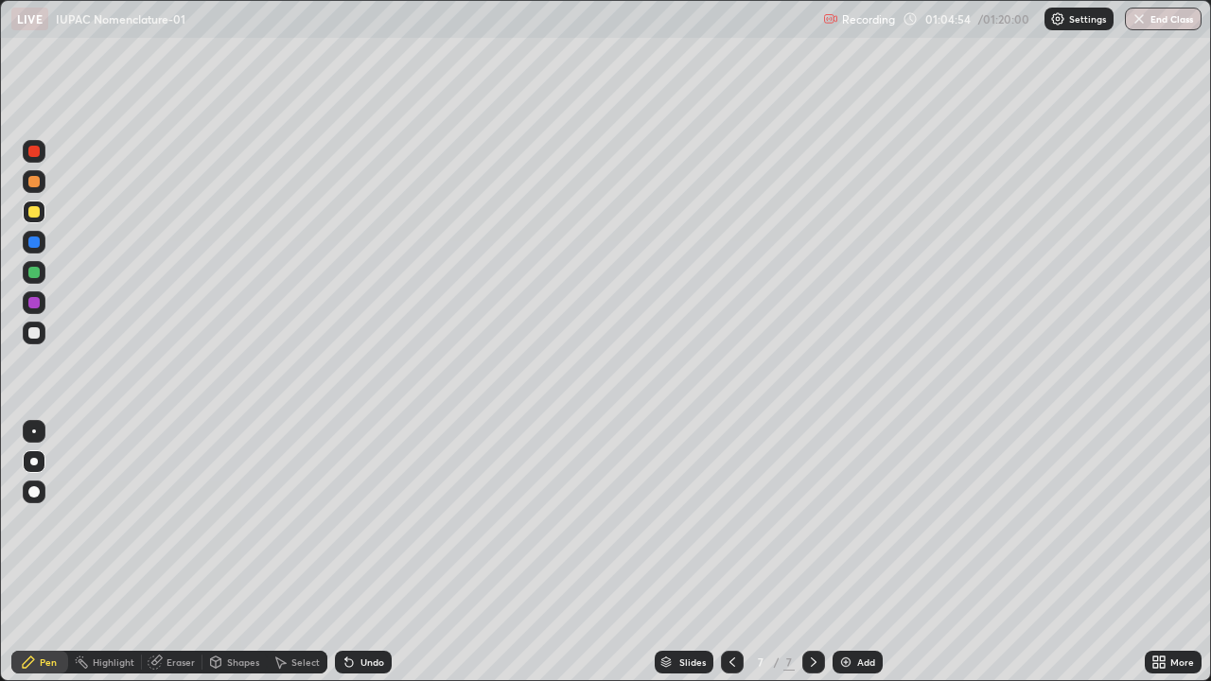
click at [360, 552] on div "Undo" at bounding box center [372, 661] width 24 height 9
click at [357, 552] on div "Undo" at bounding box center [363, 662] width 57 height 23
click at [360, 552] on div "Undo" at bounding box center [372, 661] width 24 height 9
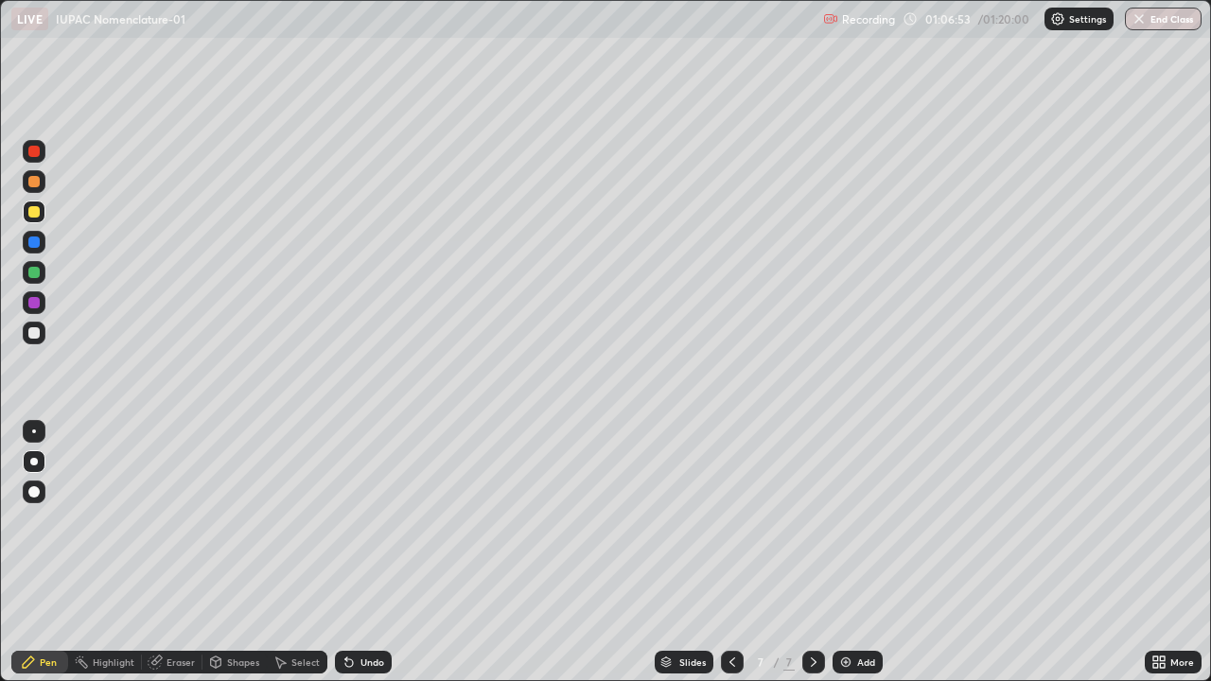
click at [42, 337] on div at bounding box center [34, 333] width 23 height 23
click at [1165, 20] on button "End Class" at bounding box center [1163, 19] width 75 height 23
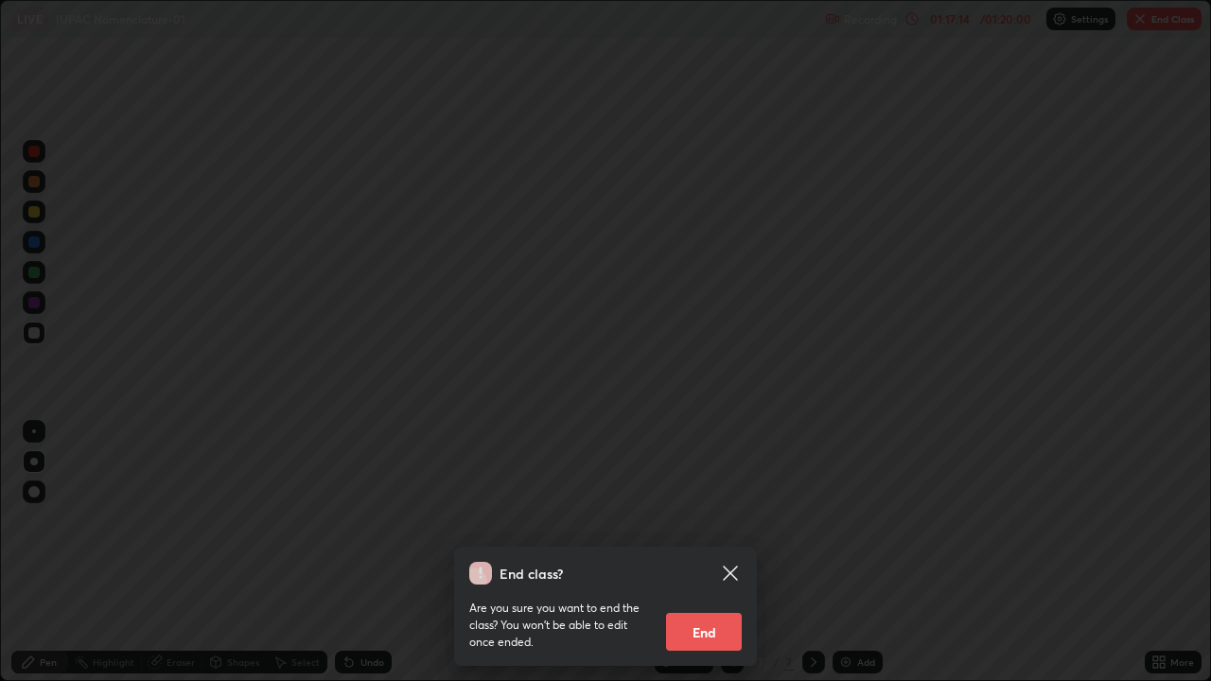
click at [714, 552] on button "End" at bounding box center [704, 632] width 76 height 38
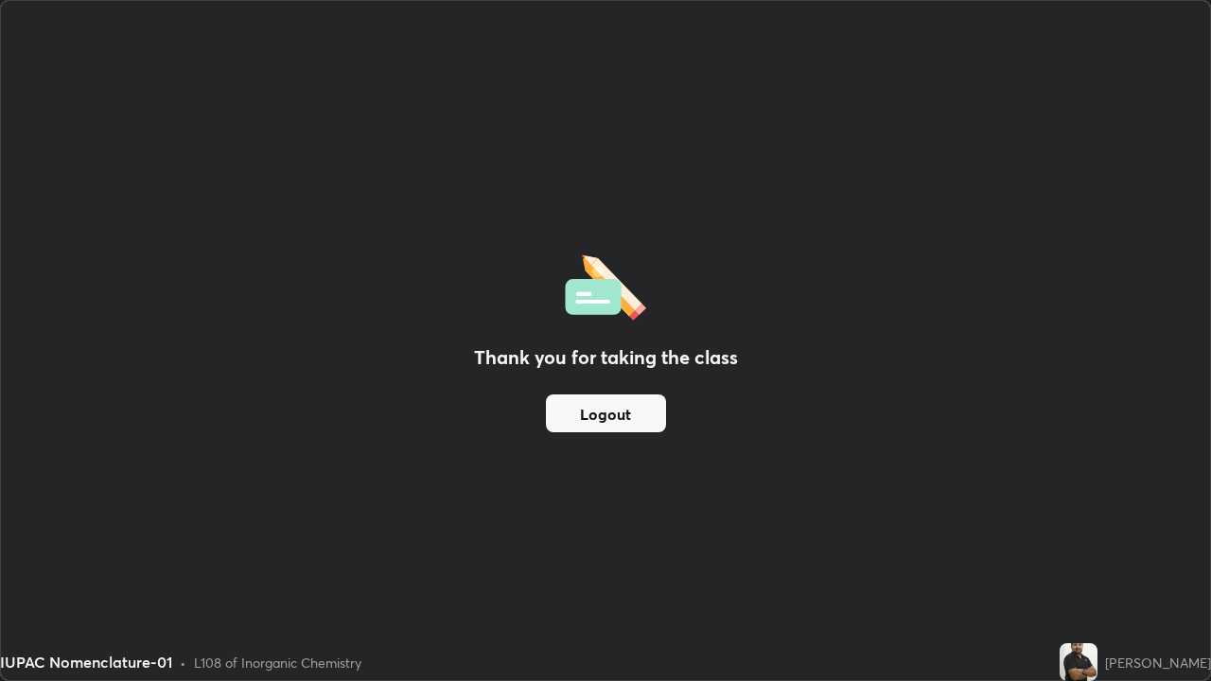
click at [605, 89] on div "Thank you for taking the class Logout" at bounding box center [605, 340] width 1209 height 679
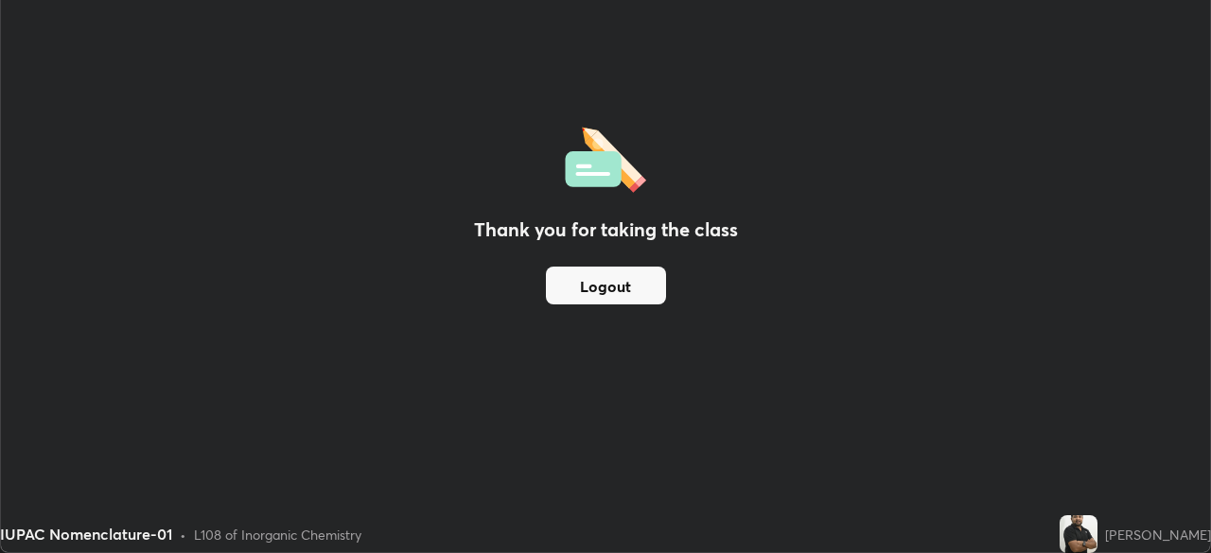
scroll to position [94020, 93363]
